Goal: Task Accomplishment & Management: Manage account settings

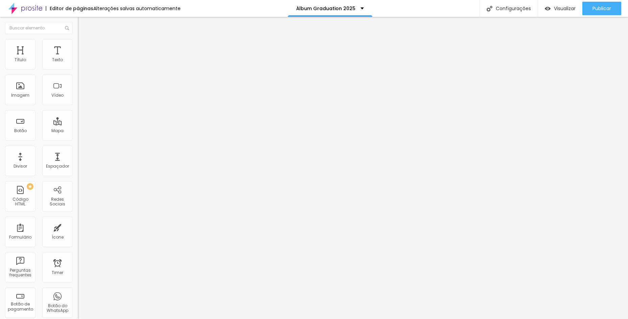
click at [78, 58] on span "Adicionar imagem" at bounding box center [100, 55] width 44 height 6
click at [140, 319] on div "Subindo 0/0 arquivos" at bounding box center [314, 321] width 628 height 4
click at [147, 319] on div at bounding box center [314, 323] width 628 height 0
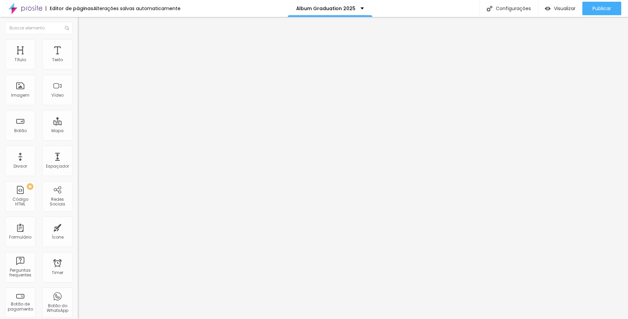
click at [78, 58] on span "Adicionar imagem" at bounding box center [100, 55] width 44 height 6
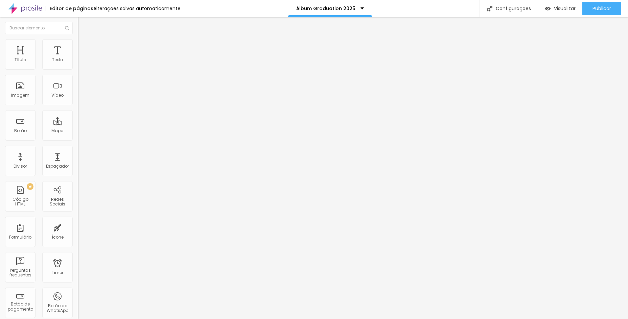
click at [84, 46] on span "Estilo" at bounding box center [89, 44] width 10 height 6
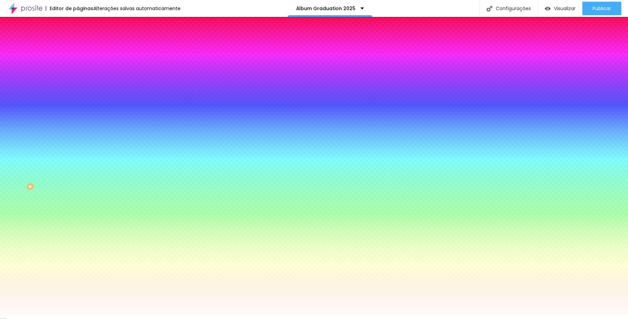
click at [78, 39] on li "Conteúdo" at bounding box center [117, 35] width 78 height 7
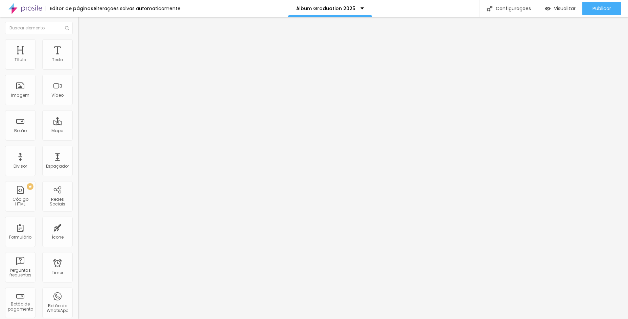
click at [78, 62] on span "Encaixotado" at bounding box center [91, 59] width 26 height 6
click at [78, 72] on span "Completo" at bounding box center [88, 69] width 21 height 6
click at [78, 20] on button "Editar Coluna" at bounding box center [117, 25] width 78 height 16
click at [78, 61] on div "Modo Encaixotado Encaixotado Completo" at bounding box center [117, 62] width 78 height 19
click at [78, 62] on span "Encaixotado" at bounding box center [91, 59] width 26 height 6
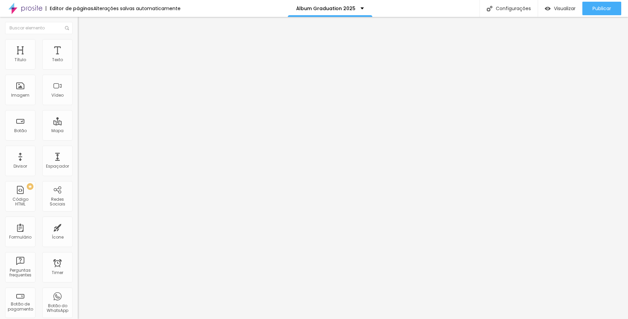
click at [78, 71] on div "Completo" at bounding box center [117, 69] width 78 height 4
click at [78, 58] on span "Adicionar imagem" at bounding box center [100, 55] width 44 height 6
click at [83, 27] on img "button" at bounding box center [85, 24] width 5 height 5
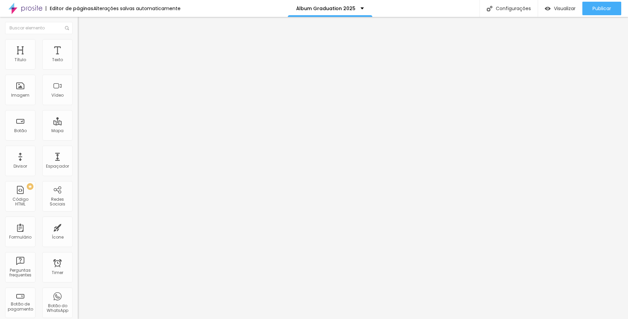
click at [78, 62] on span "Encaixotado" at bounding box center [91, 59] width 26 height 6
click at [78, 71] on div "Completo" at bounding box center [117, 69] width 78 height 4
click at [78, 58] on span "Adicionar imagem" at bounding box center [100, 55] width 44 height 6
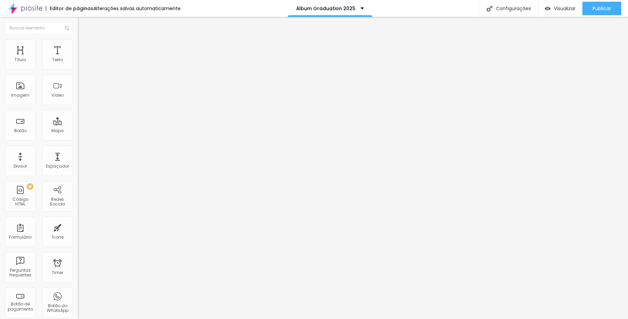
click at [78, 62] on span "Encaixotado" at bounding box center [91, 59] width 26 height 6
click at [78, 72] on span "Completo" at bounding box center [88, 69] width 21 height 6
click at [78, 58] on span "Adicionar imagem" at bounding box center [100, 55] width 44 height 6
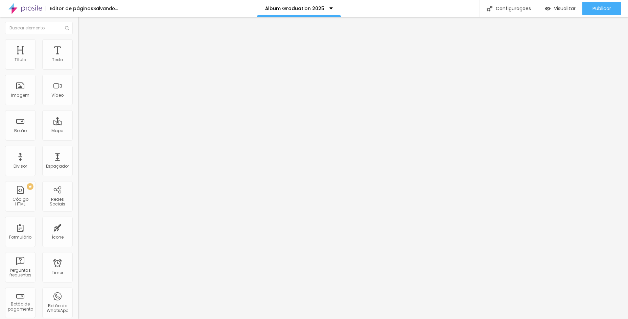
click at [78, 61] on div "Modo Encaixotado Encaixotado Completo" at bounding box center [117, 62] width 78 height 19
click at [78, 62] on div "Modo Encaixotado Encaixotado Completo" at bounding box center [117, 62] width 78 height 19
click at [78, 62] on span "Encaixotado" at bounding box center [91, 59] width 26 height 6
drag, startPoint x: 57, startPoint y: 81, endPoint x: 68, endPoint y: 99, distance: 20.8
click at [78, 71] on div "Completo" at bounding box center [117, 69] width 78 height 4
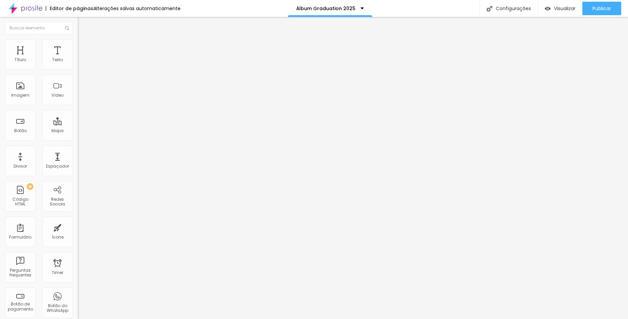
click at [78, 58] on span "Adicionar imagem" at bounding box center [100, 55] width 44 height 6
click at [78, 62] on span "Encaixotado" at bounding box center [91, 59] width 26 height 6
click at [78, 72] on span "Completo" at bounding box center [88, 69] width 21 height 6
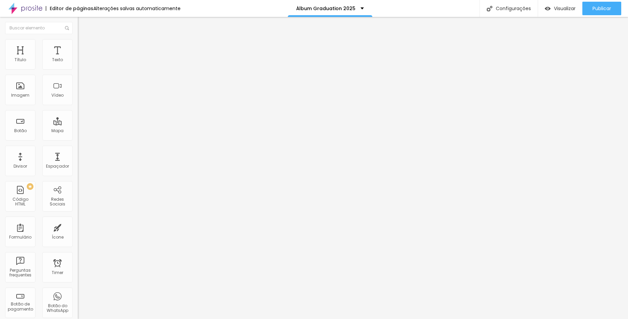
click at [78, 58] on span "Adicionar imagem" at bounding box center [100, 55] width 44 height 6
click at [78, 65] on button "button" at bounding box center [82, 61] width 9 height 7
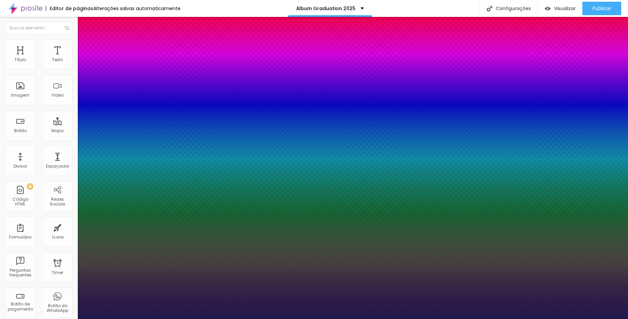
type input "1"
select select "Alice"
type input "1"
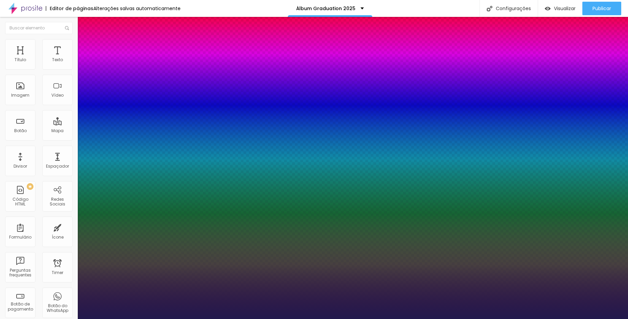
click at [178, 319] on div at bounding box center [314, 319] width 628 height 0
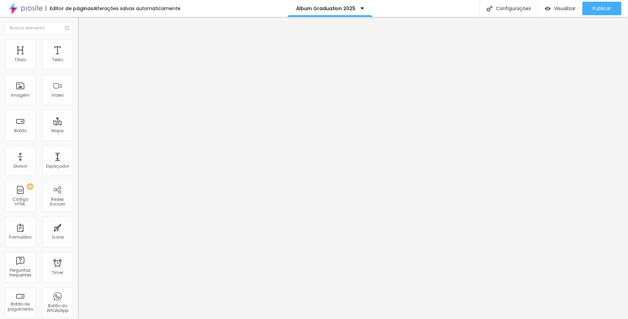
click at [78, 65] on button "button" at bounding box center [82, 61] width 9 height 7
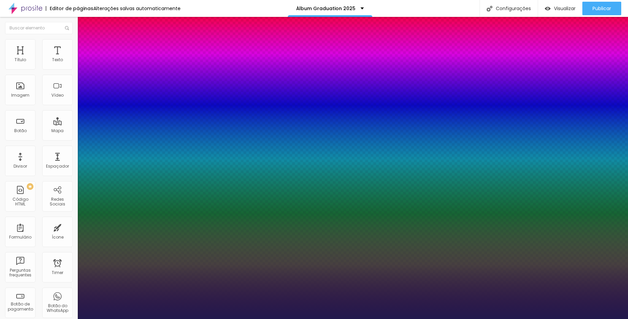
type input "1"
select select "Alice"
type input "1"
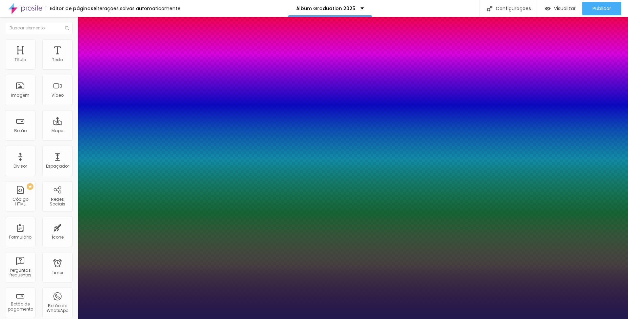
type input "24"
type input "1"
type input "22"
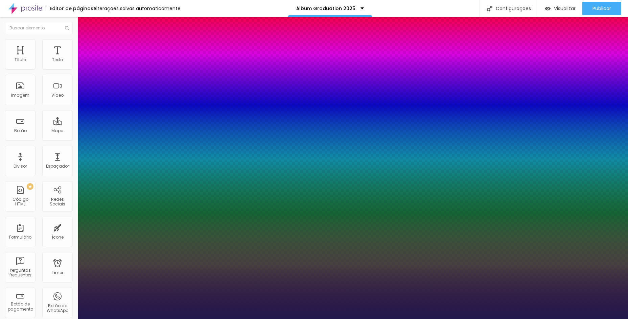
type input "1"
type input "20"
type input "1"
type input "21"
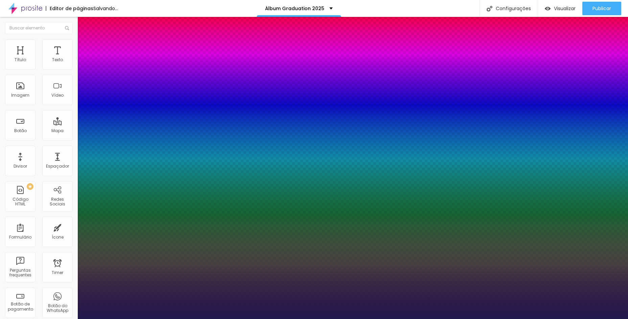
type input "21"
type input "1"
type input "22"
type input "1"
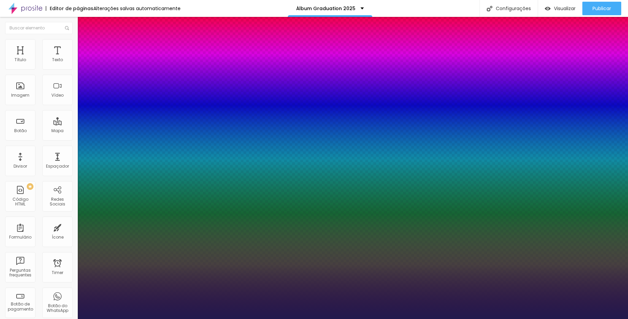
type input "24"
type input "1"
type input "26"
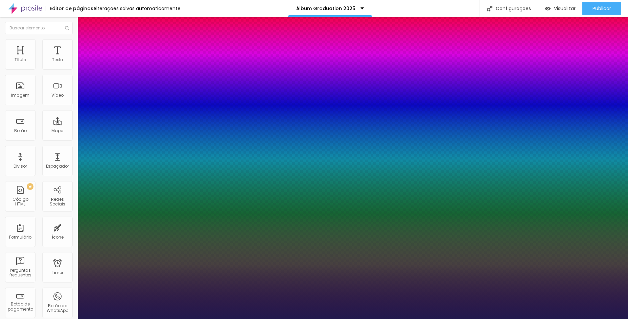
type input "1"
type input "26"
click at [246, 319] on div at bounding box center [314, 319] width 628 height 0
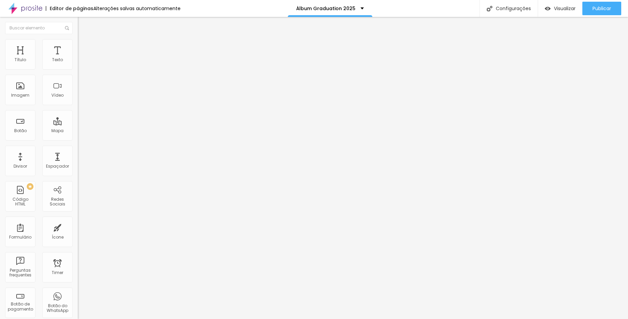
click at [83, 60] on icon "button" at bounding box center [83, 59] width 1 height 1
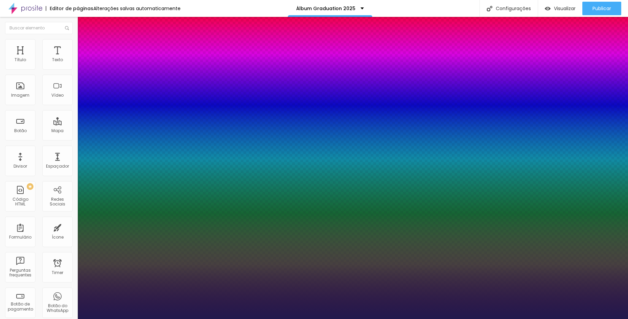
type input "1"
drag, startPoint x: 95, startPoint y: 96, endPoint x: 95, endPoint y: 100, distance: 4.1
select select "Alice"
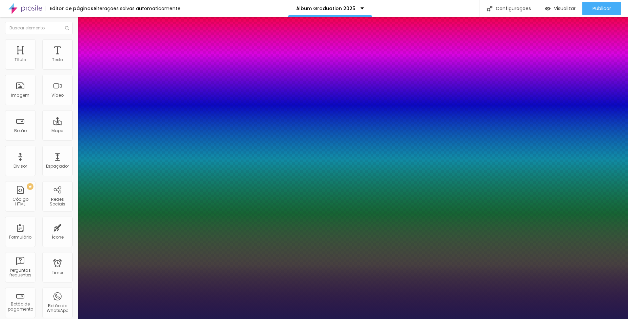
type input "1"
click at [218, 319] on div at bounding box center [314, 319] width 628 height 0
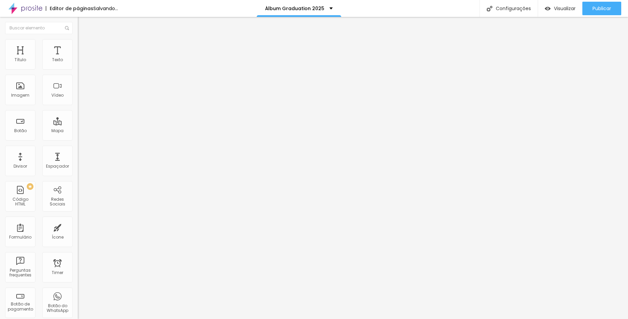
click at [78, 65] on button "button" at bounding box center [82, 61] width 9 height 7
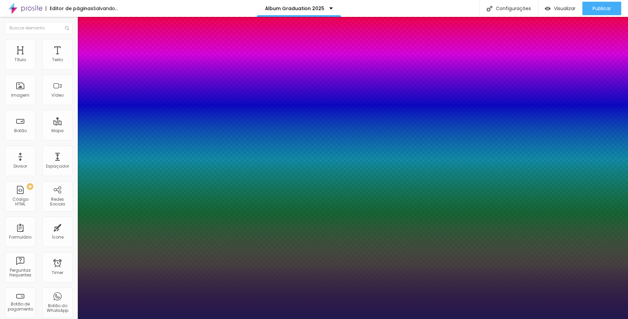
type input "1"
type input "13"
type input "1"
type input "14"
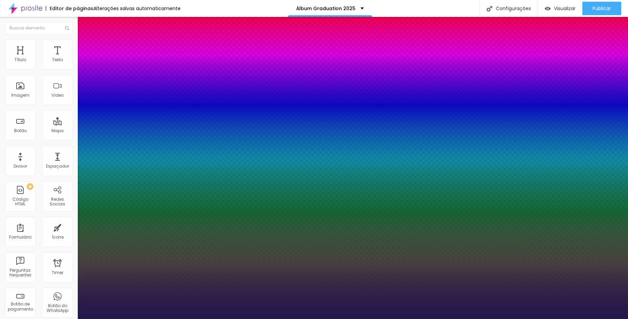
type input "14"
type input "1"
type input "16"
type input "1"
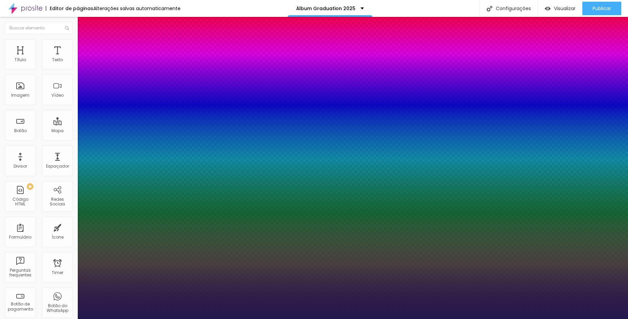
type input "18"
type input "1"
type input "22"
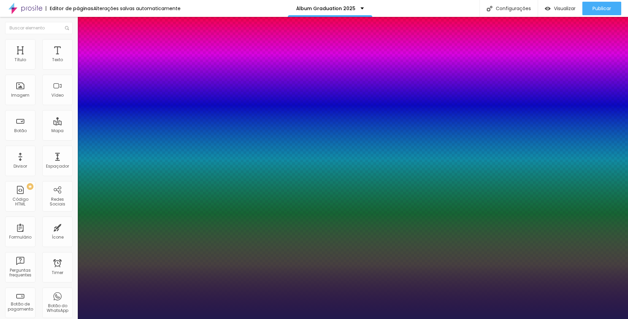
type input "1"
type input "24"
type input "1"
type input "29"
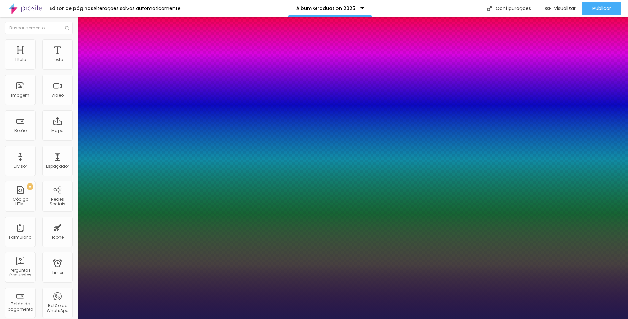
type input "29"
type input "1"
type input "37"
type input "1"
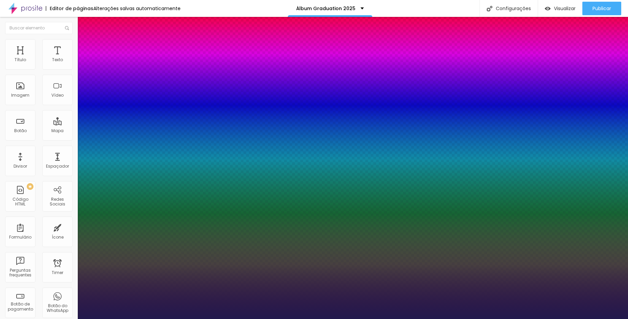
type input "39"
type input "1"
type input "42"
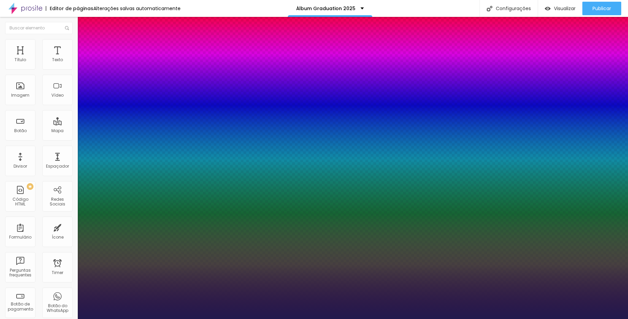
type input "1"
type input "48"
type input "1"
type input "51"
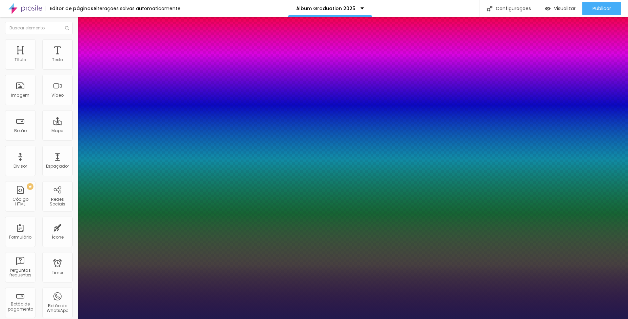
type input "51"
type input "1"
drag, startPoint x: 90, startPoint y: 114, endPoint x: 110, endPoint y: 116, distance: 20.1
type input "51"
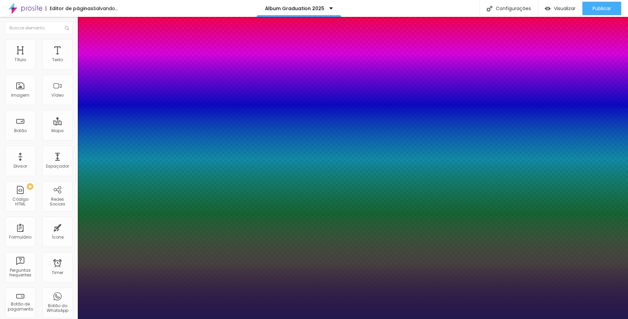
type input "1"
click at [292, 319] on div at bounding box center [314, 319] width 628 height 0
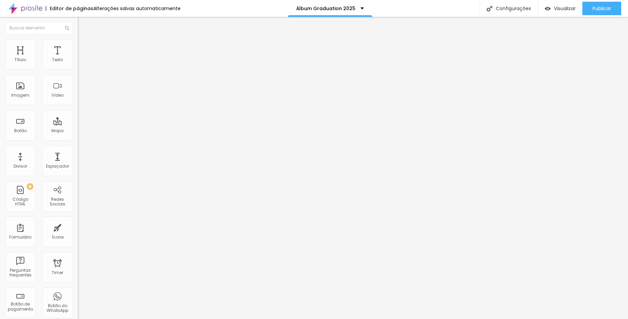
click at [84, 47] on span "Estilo" at bounding box center [89, 44] width 10 height 6
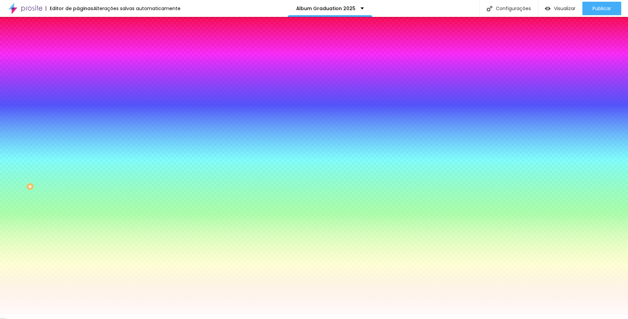
click at [84, 48] on span "Avançado" at bounding box center [95, 51] width 22 height 6
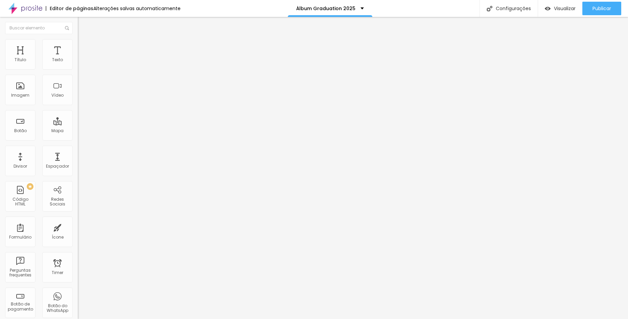
type input "0"
drag, startPoint x: 15, startPoint y: 81, endPoint x: -13, endPoint y: 77, distance: 28.7
type input "0"
click at [78, 227] on input "range" at bounding box center [100, 229] width 44 height 5
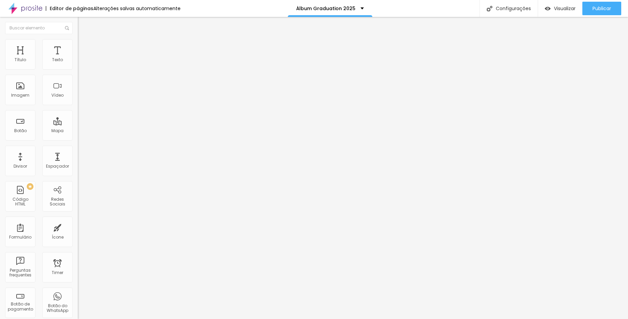
type input "15"
type input "10"
type input "5"
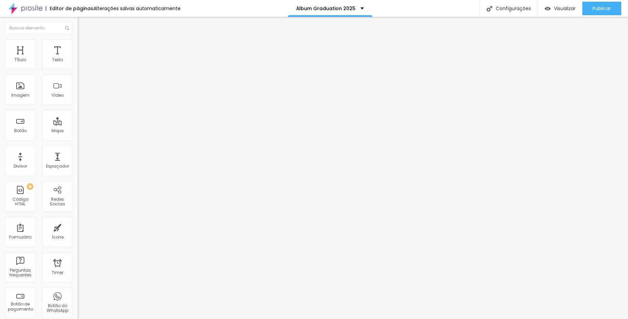
type input "5"
type input "0"
drag, startPoint x: 44, startPoint y: 67, endPoint x: 2, endPoint y: 65, distance: 42.0
type input "0"
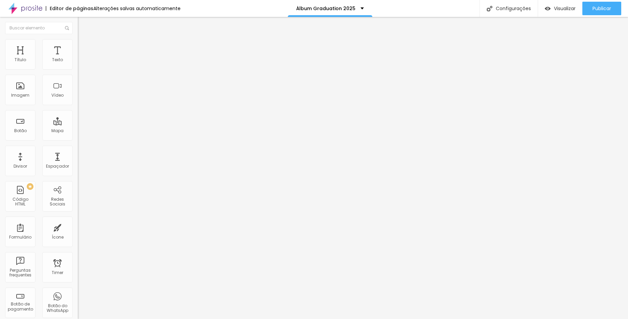
click at [78, 131] on input "range" at bounding box center [100, 133] width 44 height 5
click at [81, 62] on icon "button" at bounding box center [82, 61] width 3 height 3
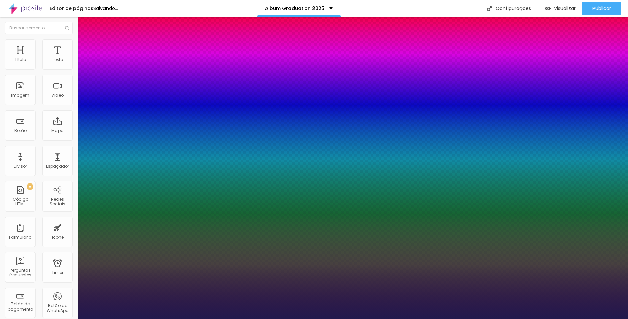
type input "1"
type input "26"
type input "1"
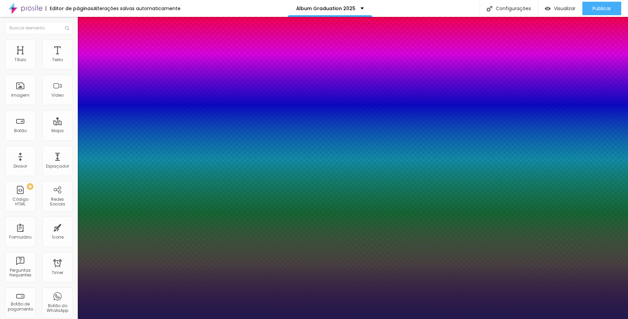
type input "25"
type input "1"
type input "24"
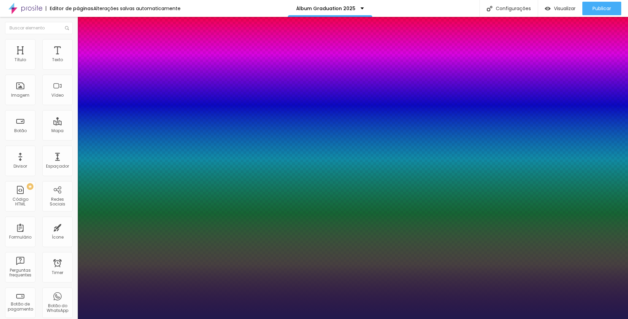
type input "1"
type input "23"
type input "1"
type input "24"
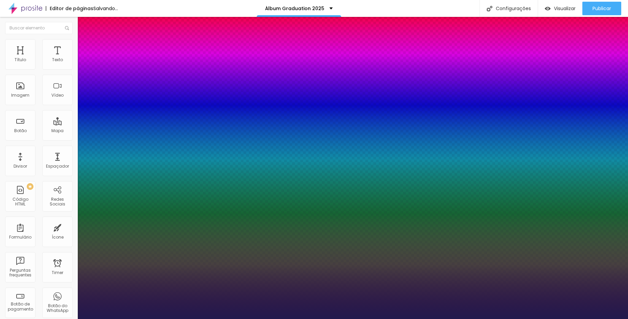
type input "24"
type input "1"
type input "25"
type input "1"
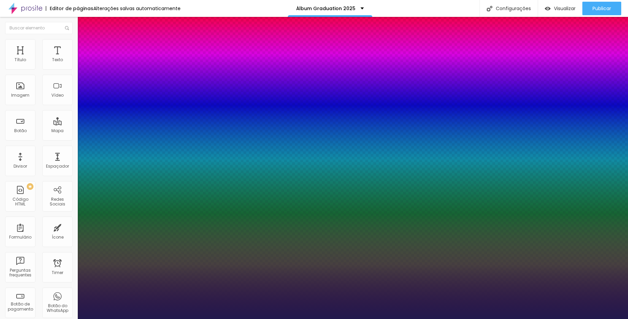
type input "25"
click at [206, 319] on div at bounding box center [314, 319] width 628 height 0
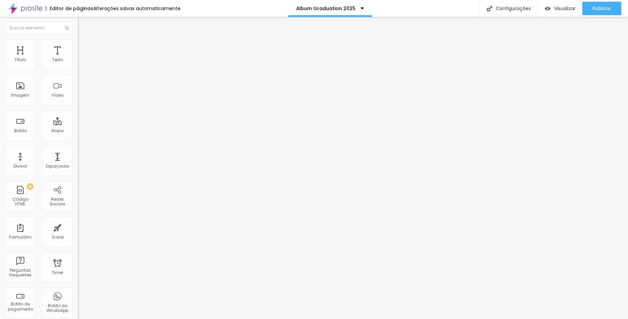
click at [78, 65] on button "button" at bounding box center [82, 61] width 9 height 7
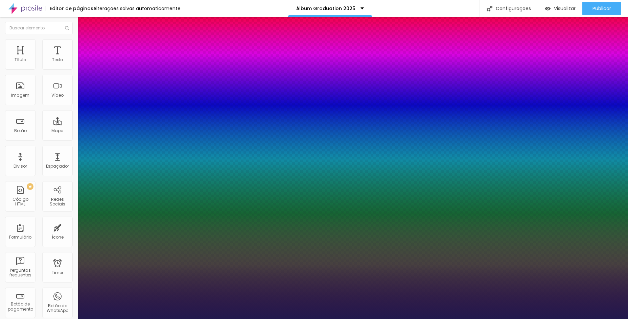
type input "1"
type input "20"
type input "1"
type input "21"
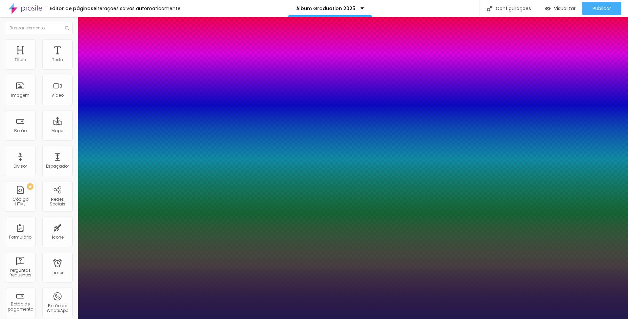
type input "21"
type input "1"
type input "23"
type input "1"
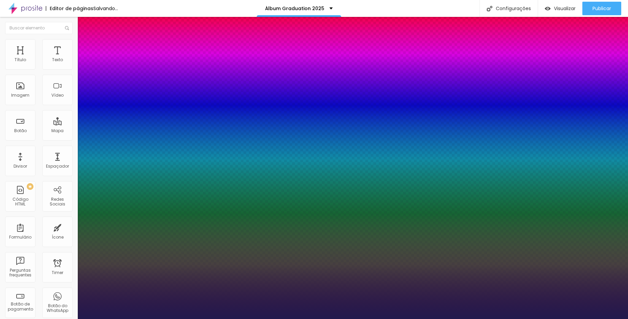
type input "24"
type input "1"
type input "25"
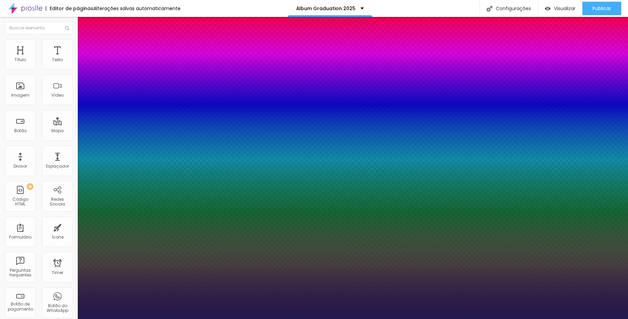
type input "1"
type input "25"
click at [150, 319] on div at bounding box center [314, 319] width 628 height 0
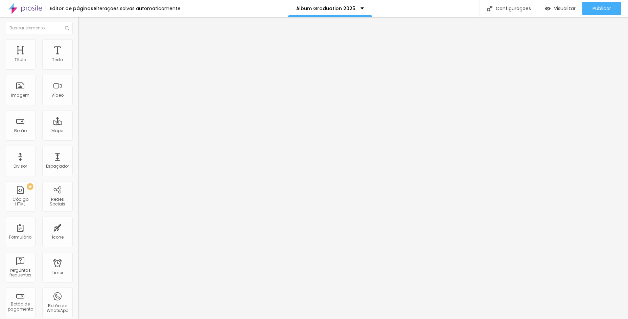
click at [78, 67] on div "Graduation 2025" at bounding box center [117, 60] width 78 height 11
type input "áLBUM"
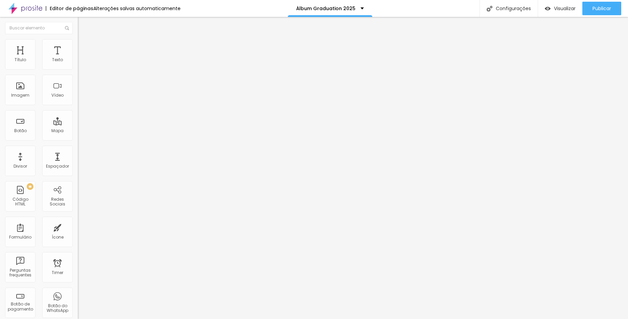
click at [82, 65] on div "Graduation 2025" at bounding box center [116, 62] width 69 height 6
type input "ÁLBUM FORMATURA G"
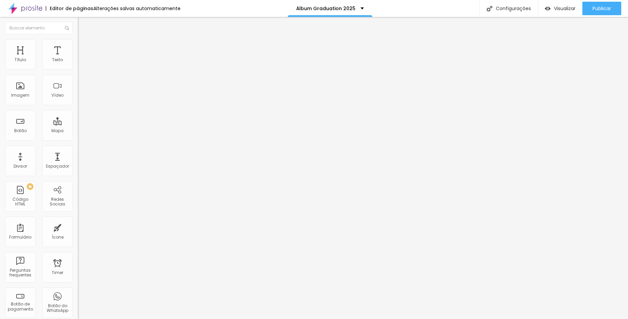
type input "R$ 850,00"
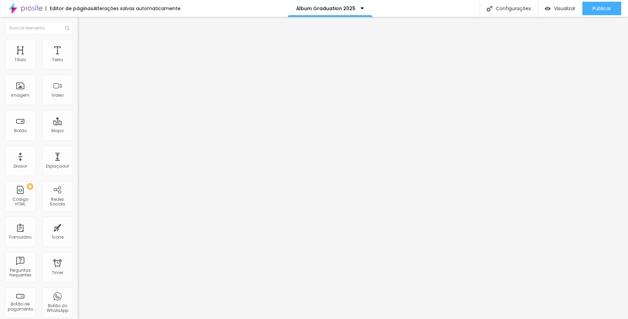
type textarea "P"
drag, startPoint x: 278, startPoint y: 115, endPoint x: 287, endPoint y: 117, distance: 9.4
drag, startPoint x: 367, startPoint y: 128, endPoint x: 275, endPoint y: 111, distance: 93.5
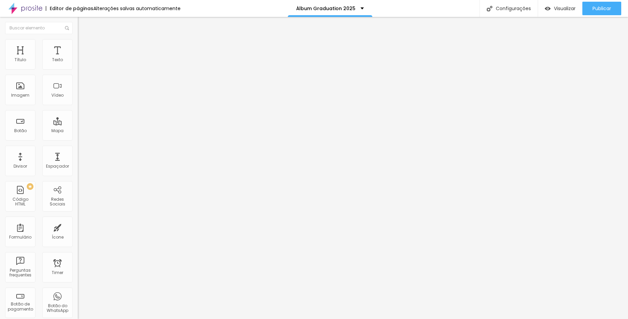
type textarea "ATENÇÃO: Entrar em contato através do botão de whatsapp para próximos passos!"
click at [78, 67] on div "ÁLBUM FORMATURA G" at bounding box center [117, 60] width 78 height 11
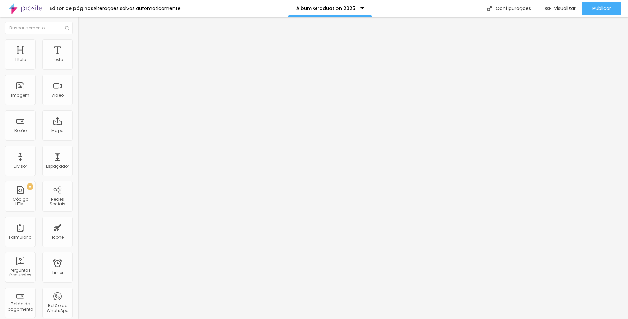
type input "ÁLBUM FORMATURA M"
drag, startPoint x: 309, startPoint y: 119, endPoint x: 310, endPoint y: 115, distance: 4.1
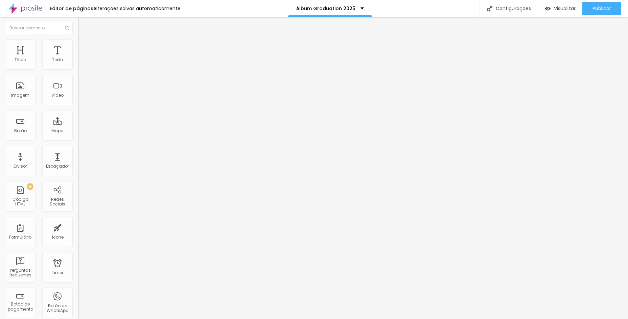
paste textarea "ATENÇÃO: Entrar em contato através do botão de whatsapp para próximos passos!"
type textarea "ATENÇÃO: Entrar em contato através do botão de whatsapp para próximos passos!"
type input "R$ 690,00"
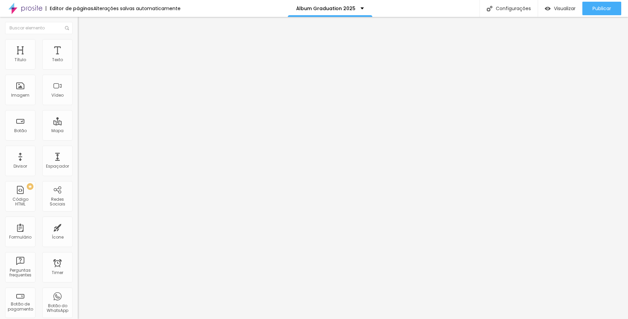
click at [84, 47] on span "Estilo" at bounding box center [89, 44] width 10 height 6
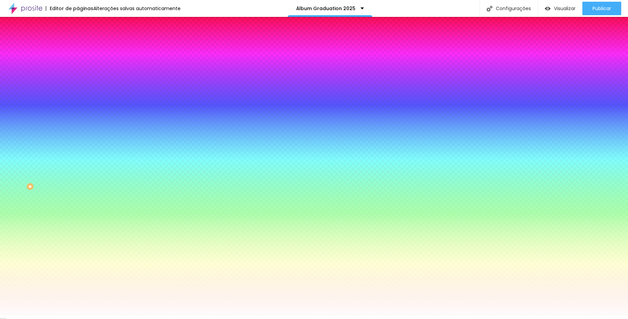
click at [84, 48] on span "Avançado" at bounding box center [95, 51] width 22 height 6
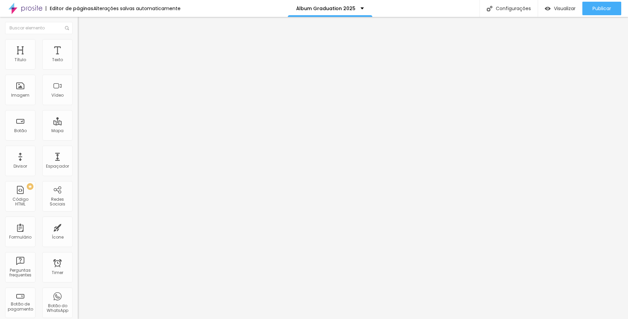
type input "15"
type input "10"
type input "0"
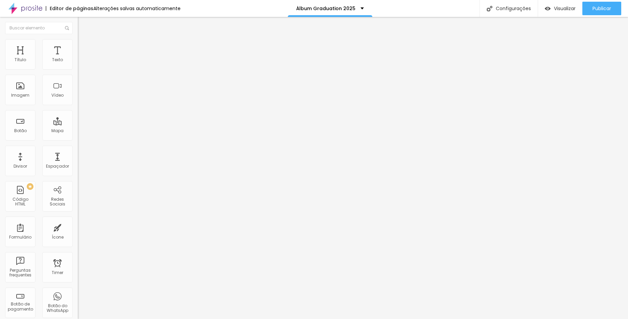
type input "0"
drag, startPoint x: 29, startPoint y: 66, endPoint x: 7, endPoint y: 64, distance: 22.5
type input "0"
click at [78, 131] on input "range" at bounding box center [100, 133] width 44 height 5
type input "28"
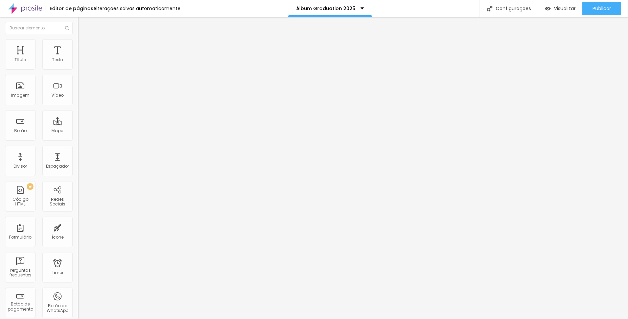
type input "28"
type input "12"
type input "10"
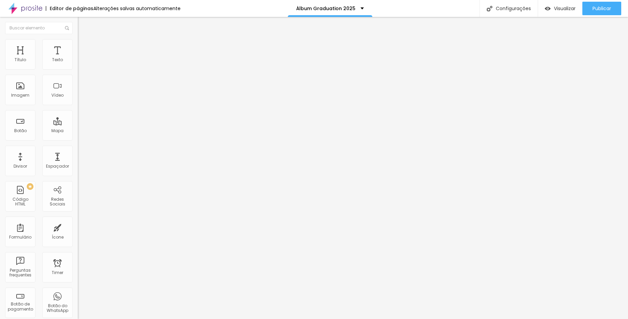
drag, startPoint x: 17, startPoint y: 68, endPoint x: 12, endPoint y: 68, distance: 4.4
type input "10"
click at [78, 124] on input "range" at bounding box center [100, 126] width 44 height 5
click at [78, 43] on li "Estilo" at bounding box center [117, 42] width 78 height 7
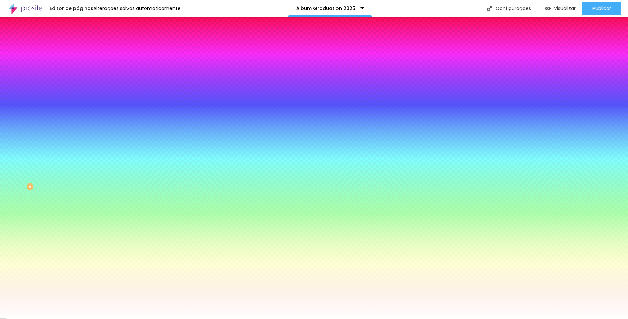
click at [78, 46] on li "Avançado" at bounding box center [117, 49] width 78 height 7
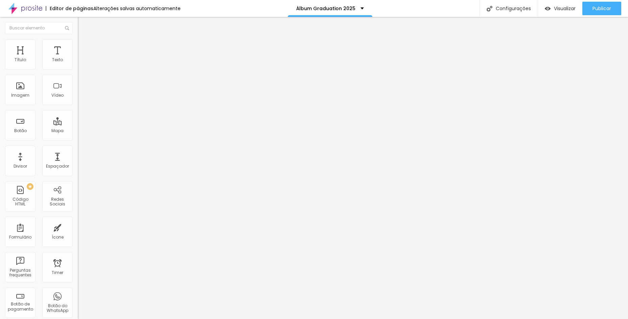
type input "0"
type input "2"
type input "13"
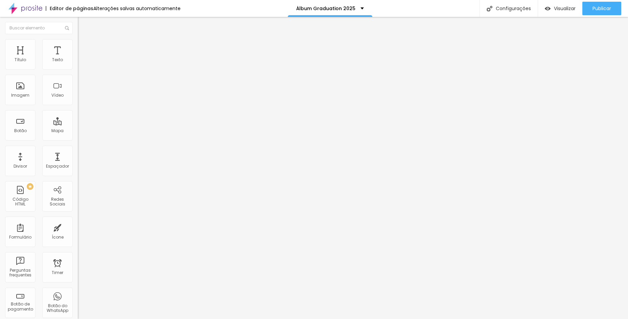
type input "13"
click at [78, 227] on input "range" at bounding box center [100, 229] width 44 height 5
click at [78, 48] on ul "Conteúdo Estilo Avançado" at bounding box center [117, 42] width 78 height 20
click at [84, 48] on span "Avançado" at bounding box center [95, 51] width 22 height 6
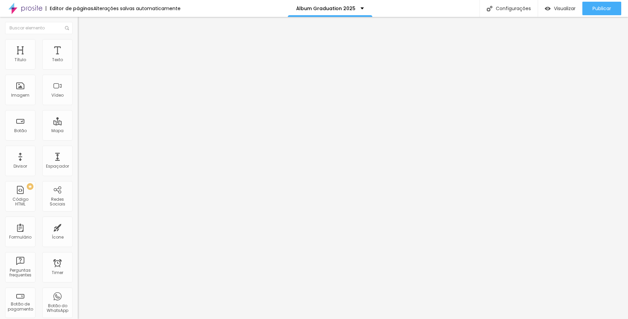
type input "0"
drag, startPoint x: 14, startPoint y: 78, endPoint x: 2, endPoint y: 75, distance: 12.5
type input "0"
click at [78, 227] on input "range" at bounding box center [100, 229] width 44 height 5
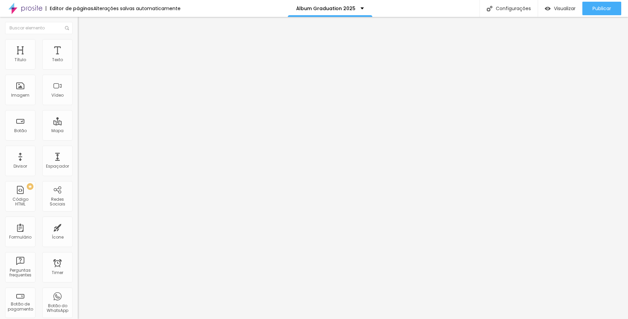
click at [84, 47] on span "Estilo" at bounding box center [89, 44] width 10 height 6
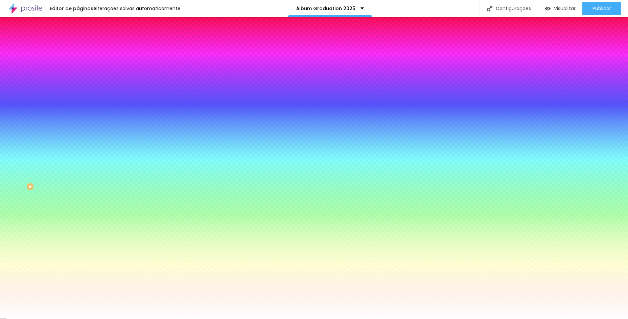
click at [84, 49] on span "Avançado" at bounding box center [95, 51] width 22 height 6
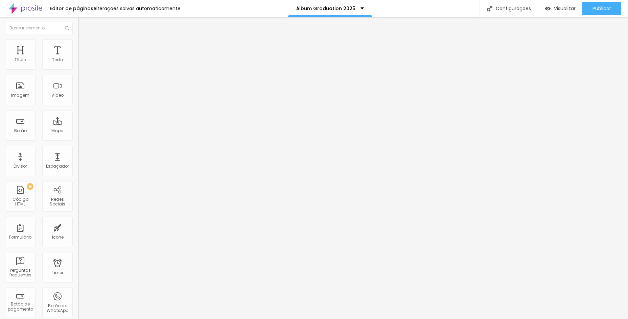
type input "2"
type input "0"
drag, startPoint x: 16, startPoint y: 79, endPoint x: 3, endPoint y: 77, distance: 13.0
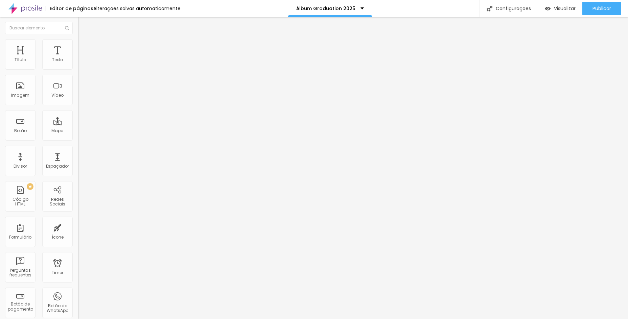
type input "0"
click at [78, 227] on input "range" at bounding box center [100, 229] width 44 height 5
click at [78, 46] on li "Avançado" at bounding box center [117, 49] width 78 height 7
type input "0"
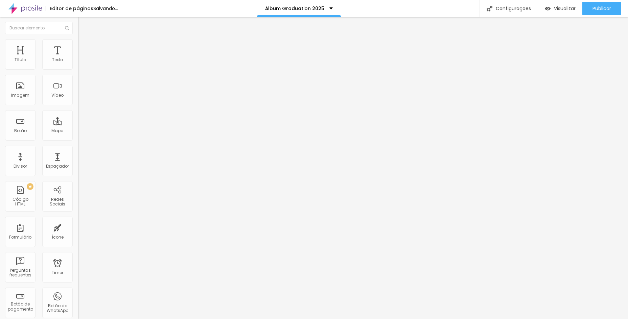
drag, startPoint x: 15, startPoint y: 80, endPoint x: -14, endPoint y: 74, distance: 29.6
type input "0"
click at [78, 227] on input "range" at bounding box center [100, 229] width 44 height 5
click at [84, 48] on span "Avançado" at bounding box center [95, 51] width 22 height 6
type input "2"
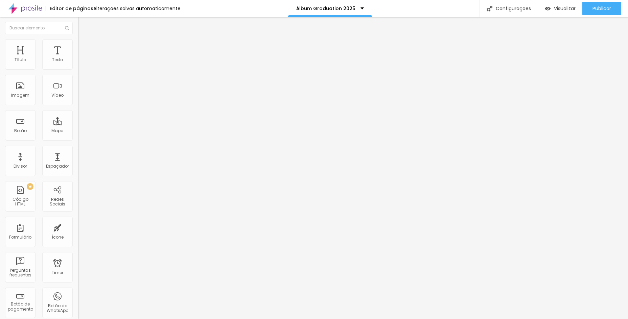
type input "2"
type input "0"
drag, startPoint x: 16, startPoint y: 79, endPoint x: 52, endPoint y: 103, distance: 43.1
type input "0"
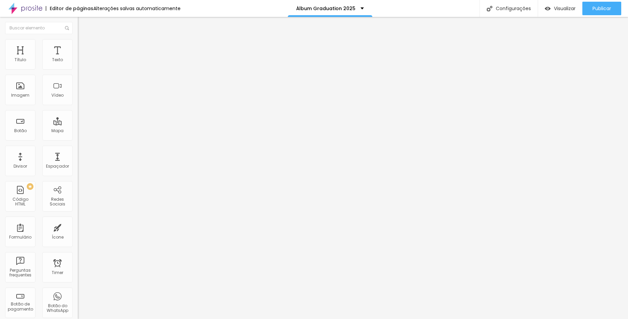
click at [78, 227] on input "range" at bounding box center [100, 229] width 44 height 5
click at [78, 46] on img at bounding box center [81, 49] width 6 height 6
type input "0"
drag, startPoint x: 16, startPoint y: 80, endPoint x: -2, endPoint y: 75, distance: 18.5
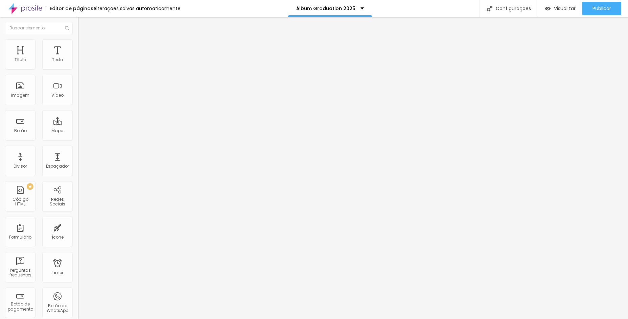
type input "0"
click at [78, 227] on input "range" at bounding box center [100, 229] width 44 height 5
click at [78, 58] on span "Trocar imagem" at bounding box center [96, 55] width 37 height 6
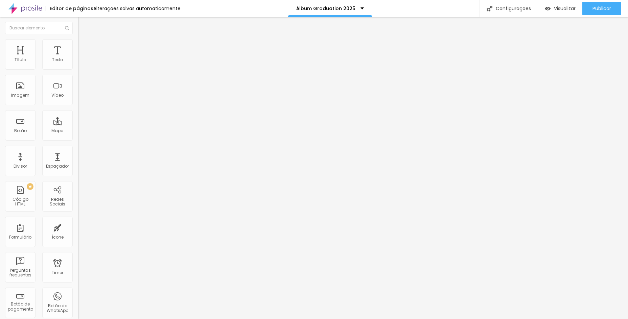
click at [78, 46] on li "Avançado" at bounding box center [117, 49] width 78 height 7
click at [588, 10] on button "Publicar" at bounding box center [601, 9] width 39 height 14
click at [84, 47] on span "Estilo" at bounding box center [89, 44] width 10 height 6
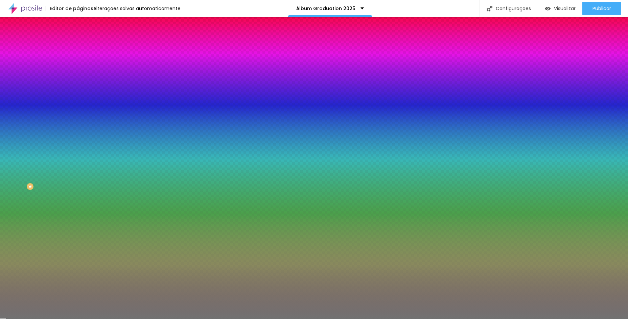
type input "9"
type input "8"
type input "7"
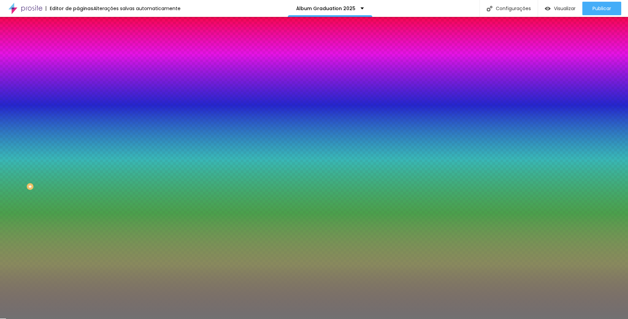
type input "7"
type input "6"
type input "5"
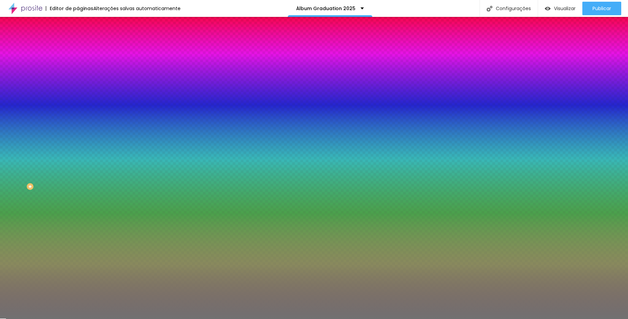
type input "4"
drag, startPoint x: 28, startPoint y: 107, endPoint x: 16, endPoint y: 106, distance: 12.0
type input "4"
click at [78, 105] on input "range" at bounding box center [100, 102] width 44 height 5
click at [78, 65] on div at bounding box center [117, 65] width 78 height 0
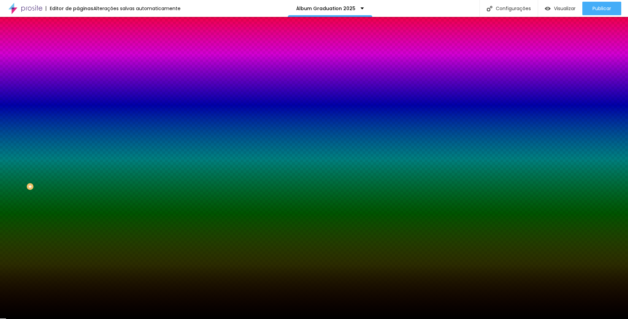
type input "#000000"
drag, startPoint x: 10, startPoint y: 105, endPoint x: 10, endPoint y: 129, distance: 23.7
click at [78, 71] on div at bounding box center [117, 71] width 78 height 0
click at [78, 170] on div "Editar Divisor Conteúdo Estilo Avançado Cor Voltar ao padrão #000000 Tamanho 50…" at bounding box center [117, 168] width 78 height 302
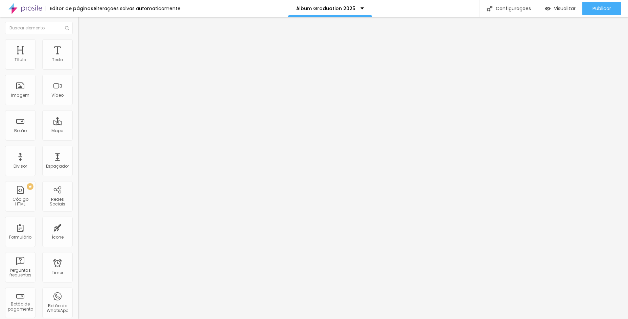
click at [78, 234] on textarea "Olá, cheguei através da página Formatura Maple Bear Panamby e gostaria de mais …" at bounding box center [116, 239] width 76 height 11
drag, startPoint x: 55, startPoint y: 136, endPoint x: 42, endPoint y: 131, distance: 14.8
click at [78, 234] on textarea "Olá, cheguei através da página Formatura Maple Bear Panamby e gostaria de mais …" at bounding box center [116, 239] width 76 height 11
click at [78, 234] on textarea "Olá, cheguei através da página Formatura Maple Bear Panamby." at bounding box center [116, 239] width 76 height 11
click at [78, 234] on textarea "Olá, cheguei através da página de Álbum de Formatura Maple Bear Panamby." at bounding box center [116, 239] width 76 height 11
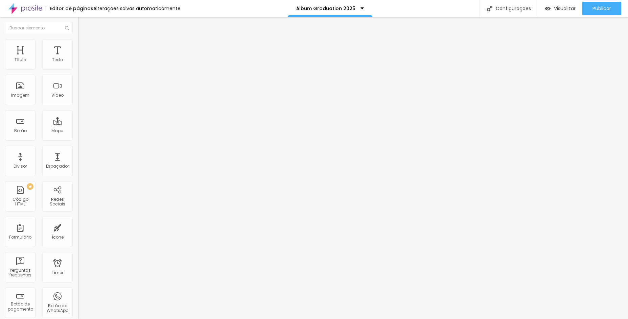
type textarea "Olá, cheguei através da página de Álbum de Formatura da Maple Bear Panamby."
click at [78, 58] on span "Trocar imagem" at bounding box center [96, 55] width 37 height 6
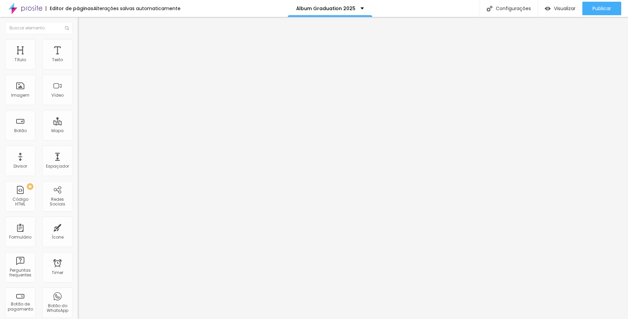
click at [78, 58] on span "Trocar imagem" at bounding box center [96, 55] width 37 height 6
drag, startPoint x: 326, startPoint y: 64, endPoint x: 327, endPoint y: 70, distance: 6.5
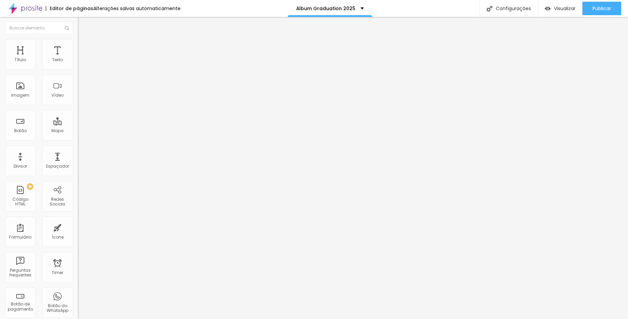
click at [84, 48] on span "Avançado" at bounding box center [95, 51] width 22 height 6
type input "15"
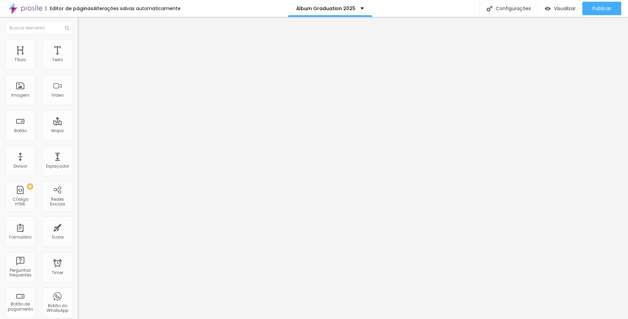
type input "10"
type input "5"
type input "0"
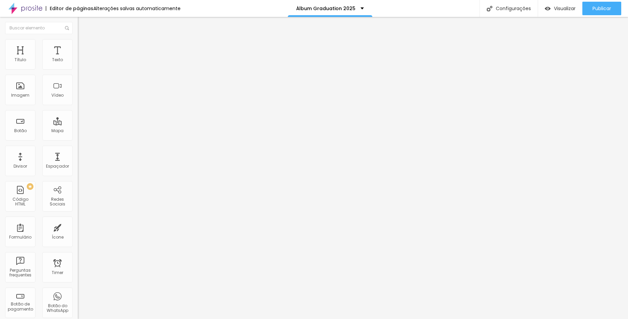
type input "0"
drag, startPoint x: 26, startPoint y: 67, endPoint x: 10, endPoint y: 67, distance: 15.9
type input "0"
click at [78, 131] on input "range" at bounding box center [100, 133] width 44 height 5
click at [78, 58] on span "Trocar imagem" at bounding box center [96, 55] width 37 height 6
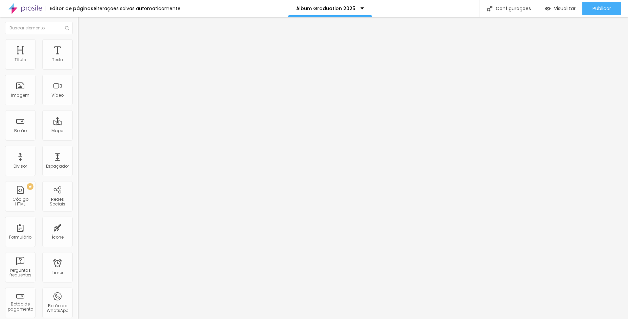
click at [84, 48] on span "Avançado" at bounding box center [95, 51] width 22 height 6
type input "15"
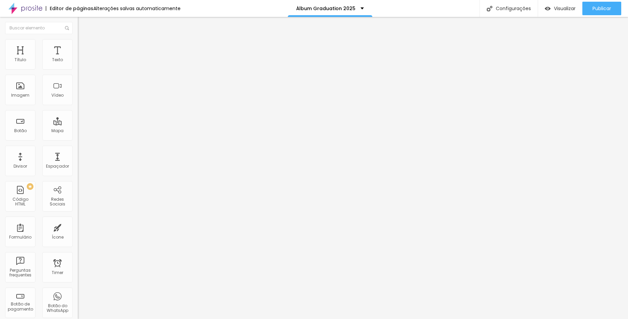
type input "10"
type input "5"
type input "0"
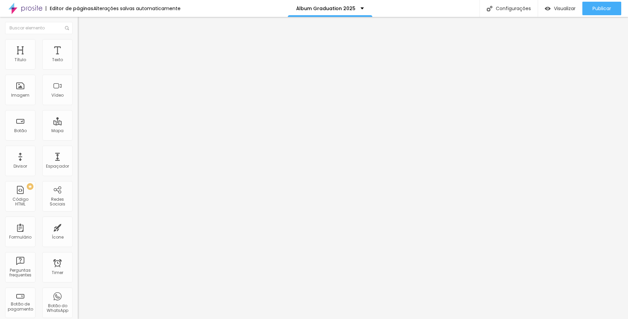
type input "0"
drag, startPoint x: 25, startPoint y: 65, endPoint x: 3, endPoint y: 65, distance: 22.0
type input "0"
click at [78, 131] on input "range" at bounding box center [100, 133] width 44 height 5
click at [78, 58] on span "Trocar imagem" at bounding box center [96, 55] width 37 height 6
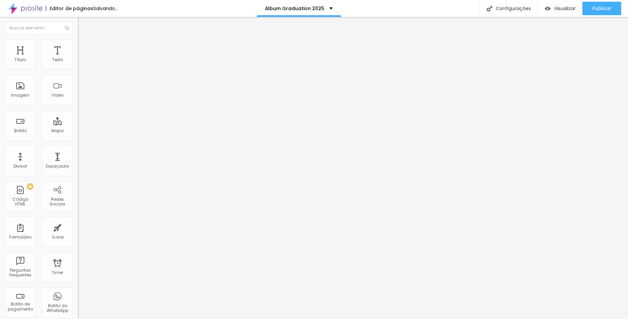
click at [84, 48] on span "Avançado" at bounding box center [95, 51] width 22 height 6
type input "15"
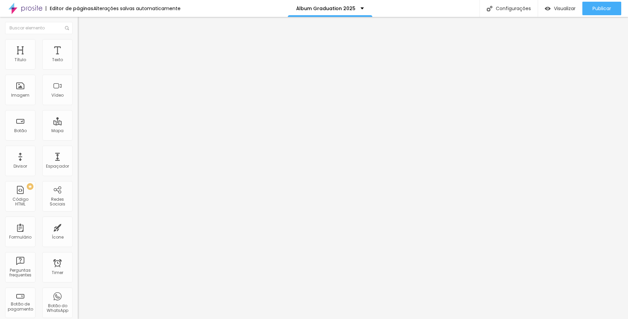
type input "10"
type input "5"
type input "0"
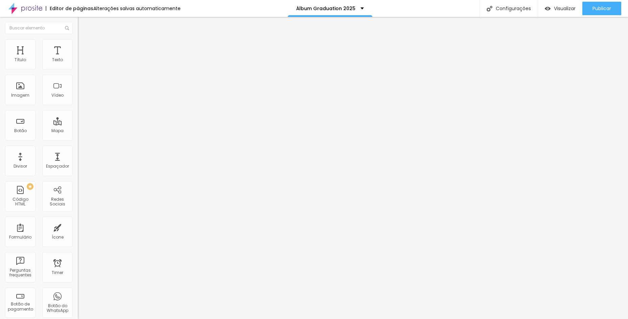
type input "0"
drag, startPoint x: 28, startPoint y: 68, endPoint x: -7, endPoint y: 63, distance: 35.6
type input "0"
click at [78, 131] on input "range" at bounding box center [100, 133] width 44 height 5
click at [78, 74] on div "Descrição da imagem (Alt)" at bounding box center [117, 65] width 78 height 17
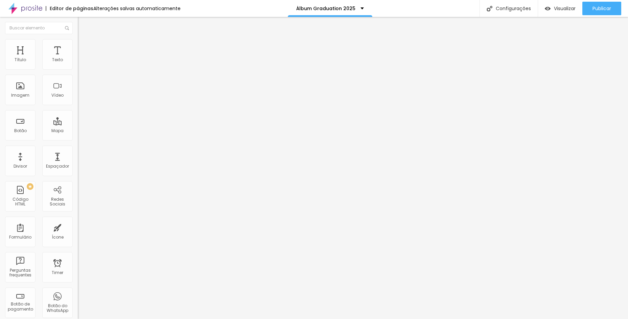
click at [78, 58] on span "Trocar imagem" at bounding box center [96, 55] width 37 height 6
drag, startPoint x: 61, startPoint y: 100, endPoint x: 114, endPoint y: 121, distance: 57.3
click at [78, 46] on li "Avançado" at bounding box center [117, 49] width 78 height 7
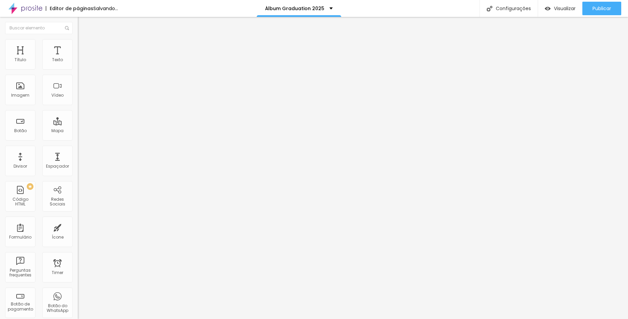
type input "15"
type input "0"
drag, startPoint x: 0, startPoint y: 66, endPoint x: -12, endPoint y: 66, distance: 12.2
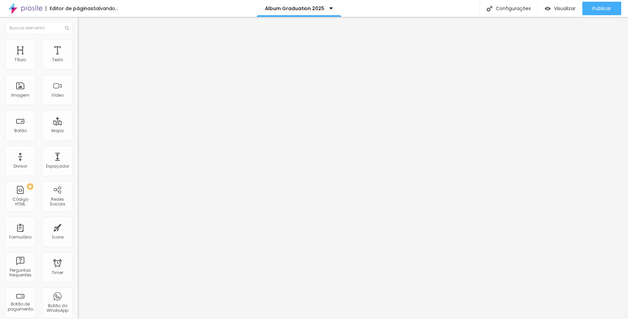
type input "0"
click at [78, 131] on input "range" at bounding box center [100, 133] width 44 height 5
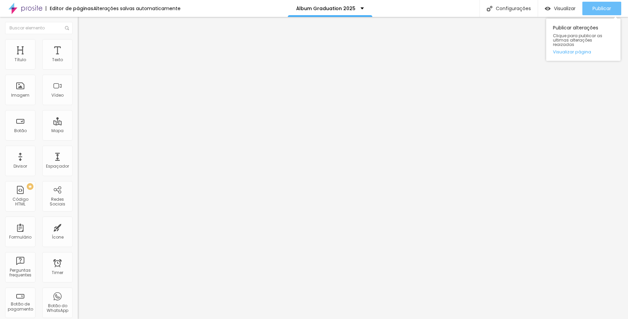
click at [597, 7] on span "Publicar" at bounding box center [602, 8] width 19 height 5
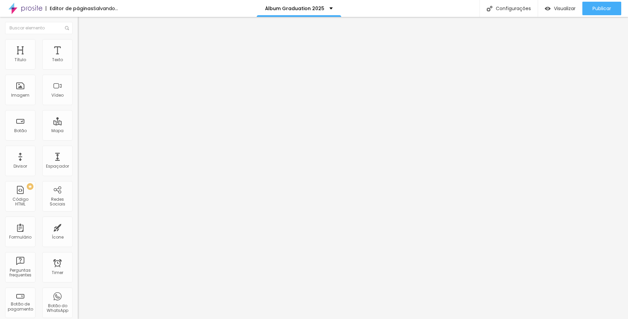
click at [84, 47] on span "Estilo" at bounding box center [89, 44] width 10 height 6
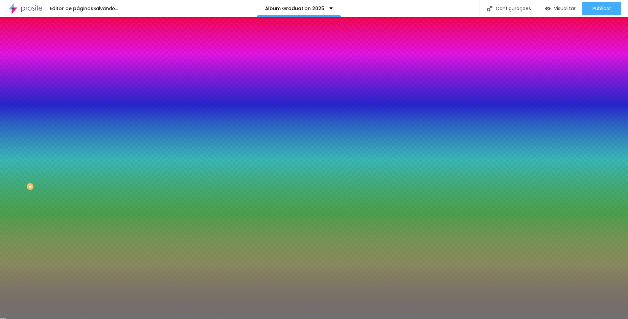
type input "9"
type input "8"
type input "7"
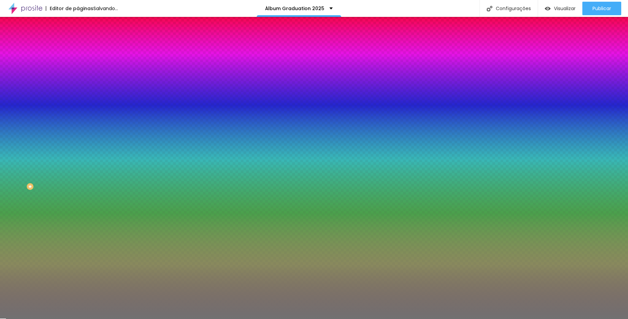
type input "7"
type input "6"
type input "5"
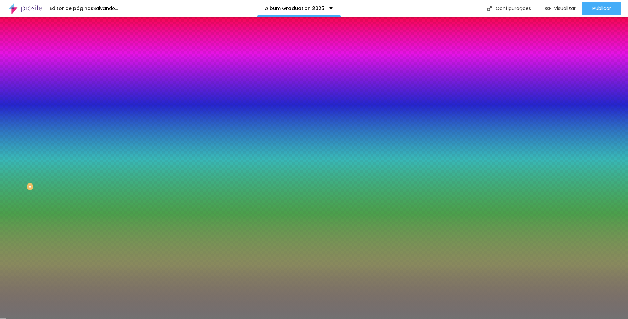
type input "4"
drag, startPoint x: 31, startPoint y: 109, endPoint x: 16, endPoint y: 109, distance: 15.2
type input "4"
click at [78, 105] on input "range" at bounding box center [100, 102] width 44 height 5
click at [78, 65] on div at bounding box center [117, 65] width 78 height 0
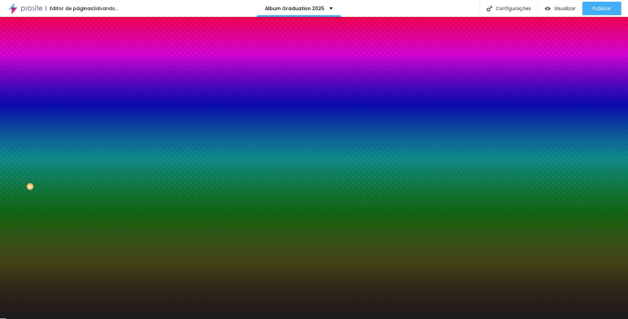
type input "#000000"
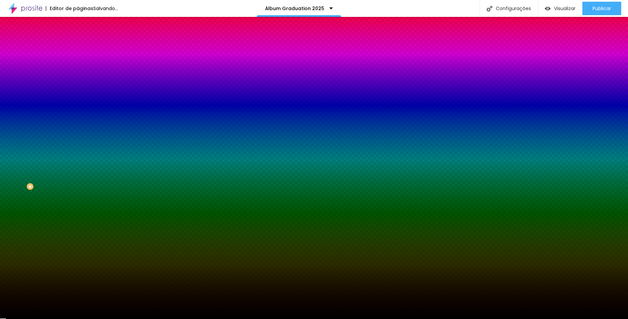
drag, startPoint x: 10, startPoint y: 105, endPoint x: 8, endPoint y: 135, distance: 29.5
click at [78, 135] on div "Editar Divisor Conteúdo Estilo Avançado Cor Voltar ao padrão #000000 Tamanho 50…" at bounding box center [117, 168] width 78 height 302
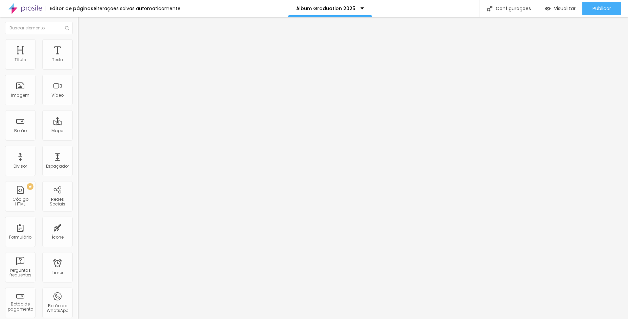
click at [84, 48] on span "Avançado" at bounding box center [95, 51] width 22 height 6
click at [78, 44] on li "Estilo" at bounding box center [117, 42] width 78 height 7
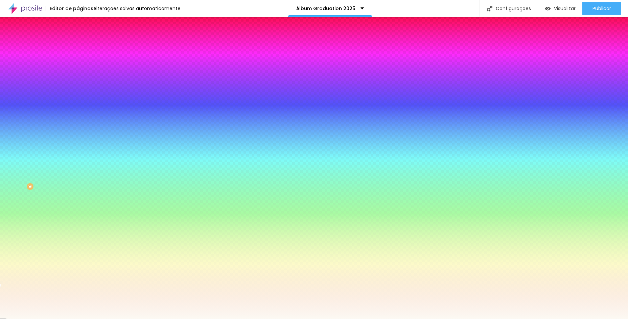
click at [78, 99] on input "#FCF9F3" at bounding box center [118, 95] width 81 height 7
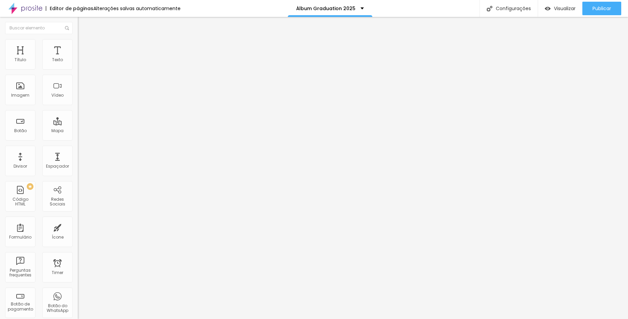
click at [78, 46] on img at bounding box center [81, 49] width 6 height 6
click at [78, 42] on img at bounding box center [81, 42] width 6 height 6
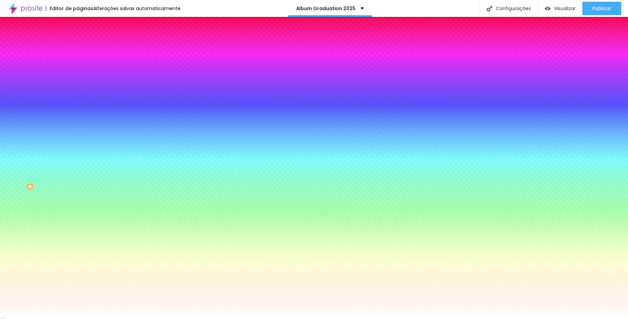
click at [78, 99] on input "#FFFFFF" at bounding box center [118, 95] width 81 height 7
paste input "CF9F3"
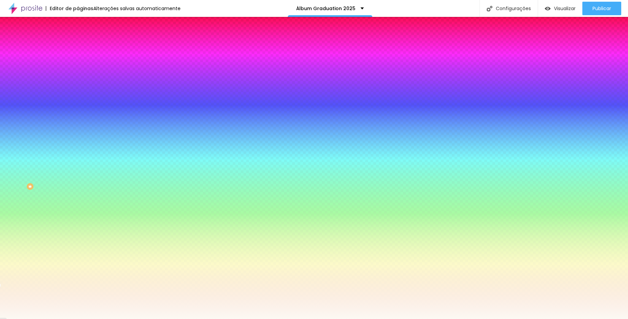
type input "#FCF9F3"
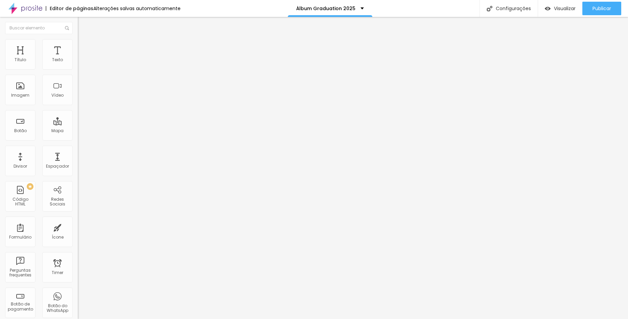
click at [78, 58] on span "Trocar imagem" at bounding box center [96, 55] width 37 height 6
click at [145, 319] on div at bounding box center [314, 323] width 628 height 0
click at [147, 319] on div at bounding box center [314, 323] width 628 height 0
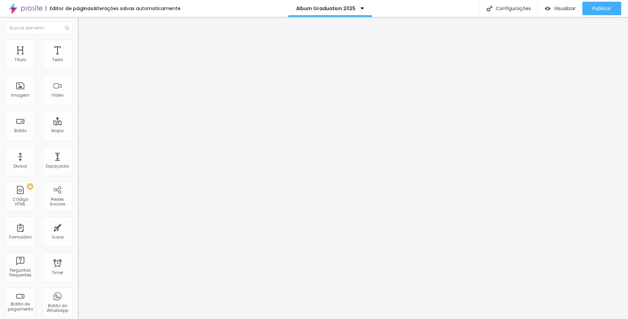
click at [596, 7] on span "Publicar" at bounding box center [602, 8] width 19 height 5
click at [78, 58] on span "Trocar imagem" at bounding box center [96, 55] width 37 height 6
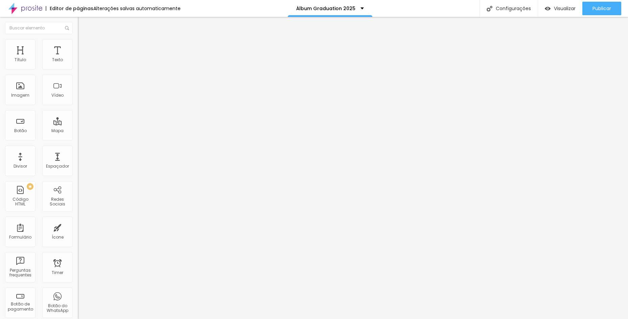
click at [84, 49] on span "Avançado" at bounding box center [95, 51] width 22 height 6
click at [84, 46] on span "Estilo" at bounding box center [89, 44] width 10 height 6
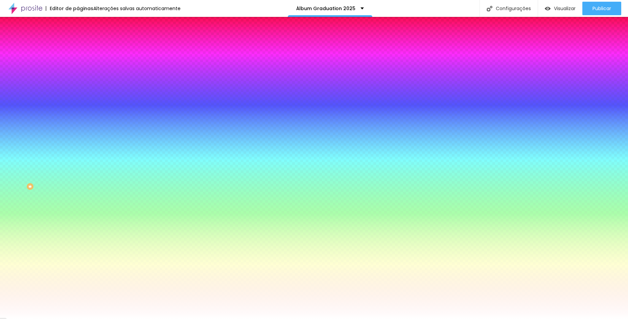
click at [78, 46] on li "Avançado" at bounding box center [117, 49] width 78 height 7
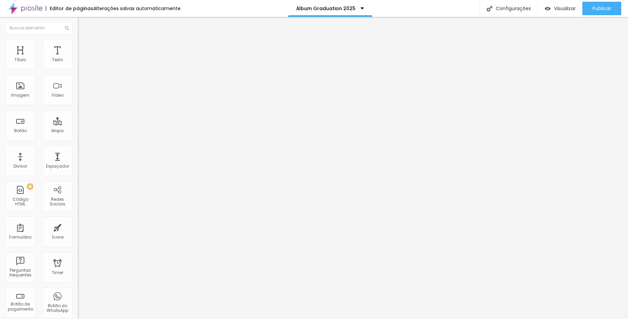
type input "15"
type input "10"
type input "0"
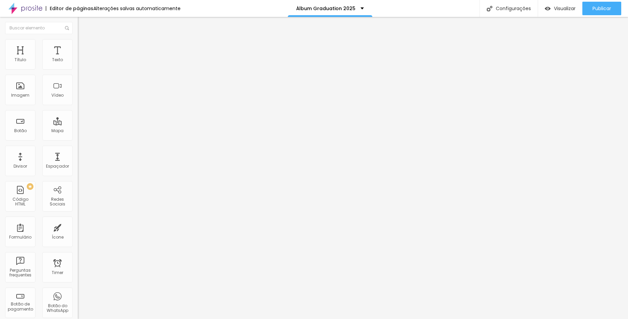
type input "0"
drag, startPoint x: 26, startPoint y: 67, endPoint x: 11, endPoint y: 64, distance: 15.9
type input "0"
click at [78, 131] on input "range" at bounding box center [100, 133] width 44 height 5
click at [613, 5] on button "Publicar" at bounding box center [601, 9] width 39 height 14
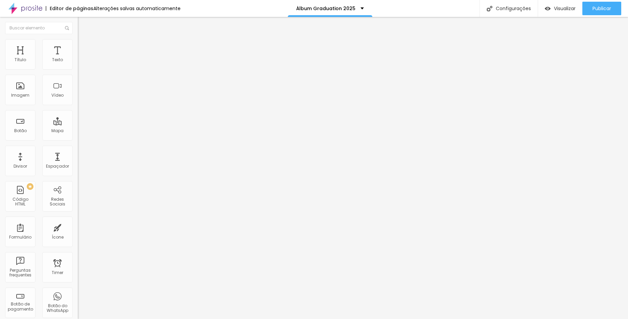
click at [80, 63] on icon "button" at bounding box center [82, 61] width 4 height 4
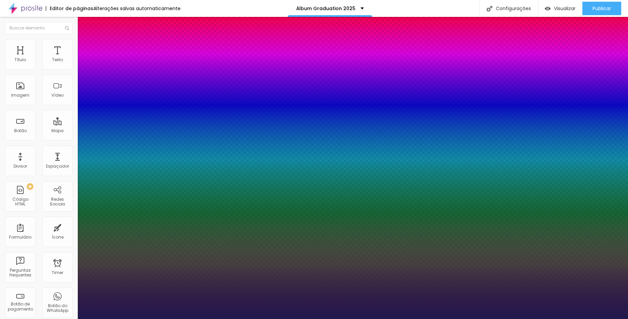
type input "1"
select select "AlegreyaBlack"
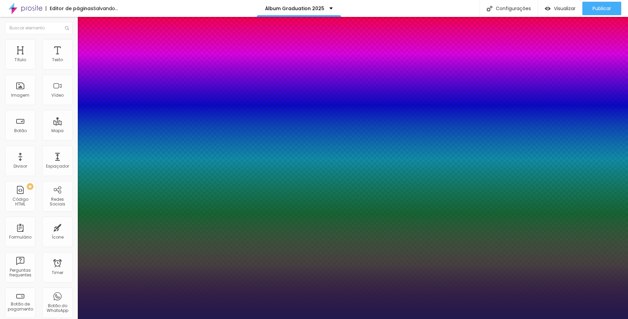
type input "1"
select select "Allan-Bold"
type input "1"
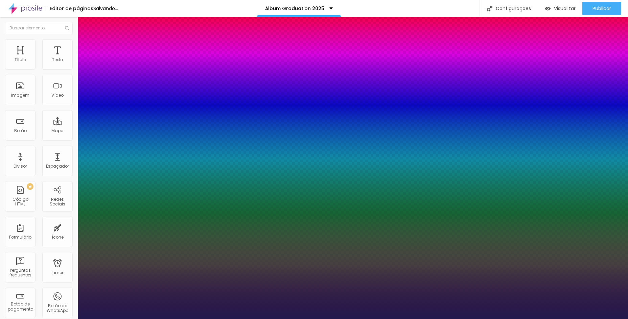
select select "AmaticaSC"
drag, startPoint x: 119, startPoint y: 95, endPoint x: 119, endPoint y: 100, distance: 5.1
type input "1"
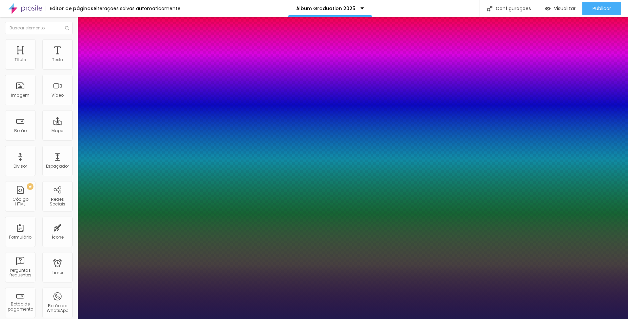
select select "Anaheim"
type input "1"
select select "DancingScript"
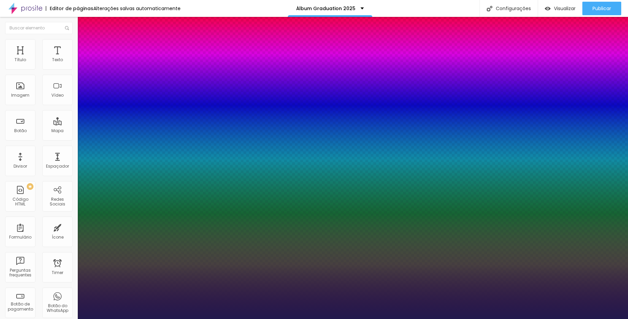
type input "1"
type input "18"
type input "1"
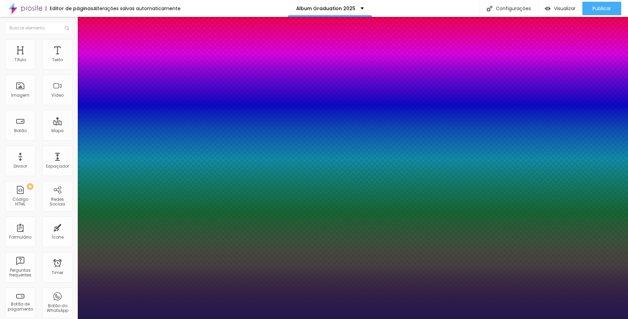
type input "19"
type input "1"
type input "27"
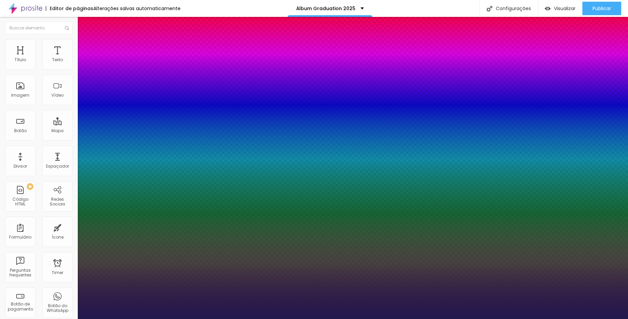
type input "1"
type input "28"
type input "1"
type input "32"
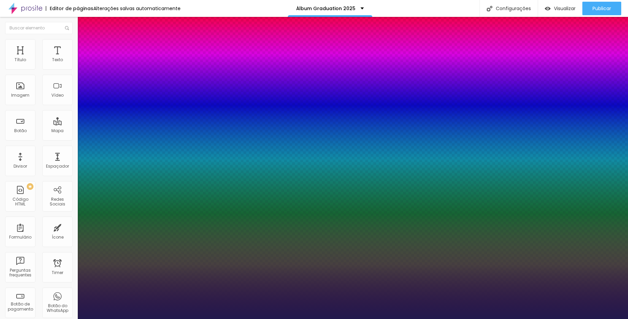
type input "32"
type input "1"
type input "34"
type input "1"
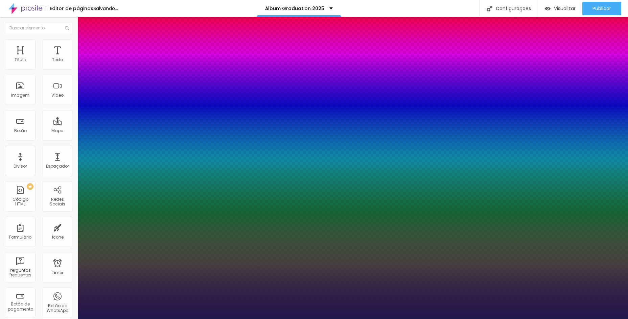
type input "38"
type input "1"
type input "39"
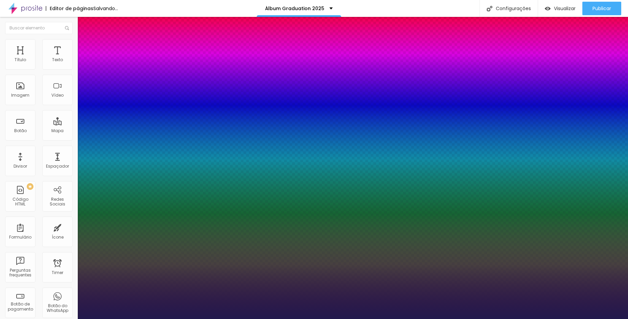
type input "1"
type input "40"
type input "1"
drag, startPoint x: 92, startPoint y: 117, endPoint x: 104, endPoint y: 117, distance: 12.2
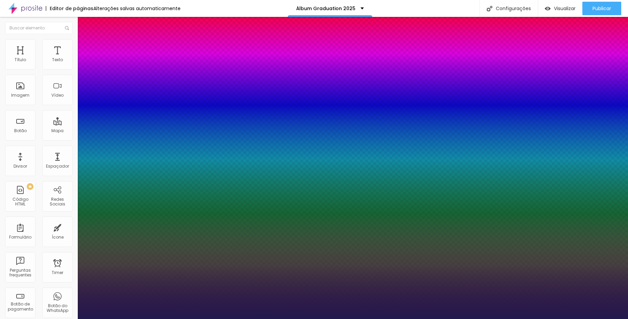
type input "40"
type input "1"
click at [307, 319] on div at bounding box center [314, 319] width 628 height 0
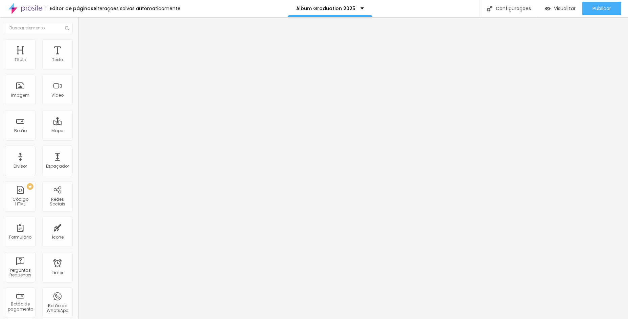
click at [80, 63] on icon "button" at bounding box center [82, 61] width 4 height 4
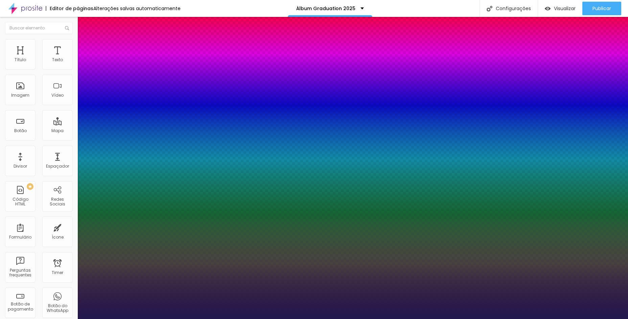
type input "1"
type input "45"
type input "1"
type input "50"
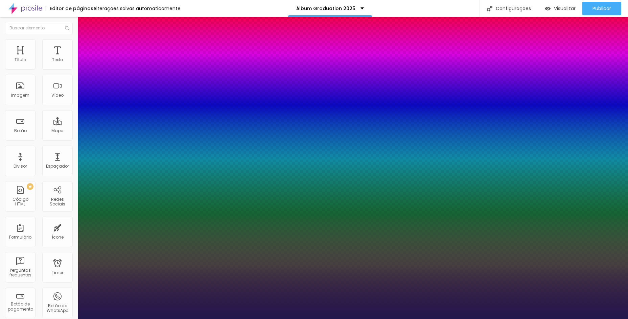
type input "50"
type input "1"
type input "51"
type input "1"
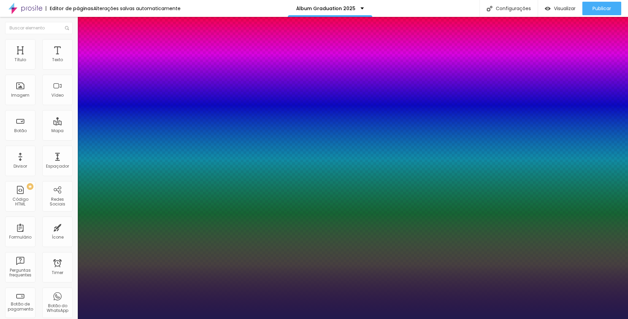
type input "52"
type input "1"
type input "62"
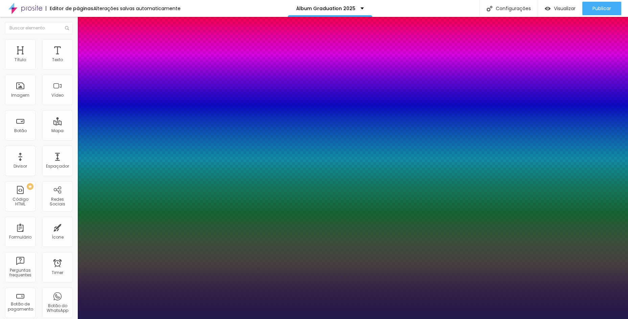
type input "1"
type input "63"
type input "1"
type input "64"
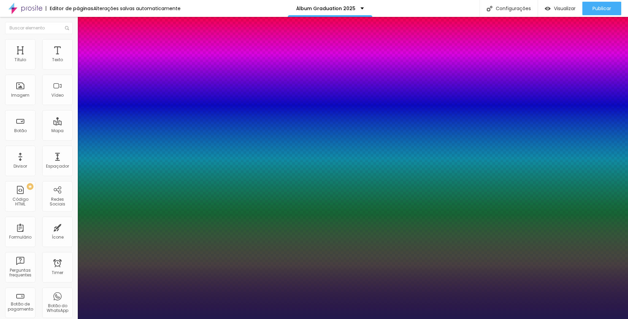
type input "64"
type input "1"
type input "67"
type input "1"
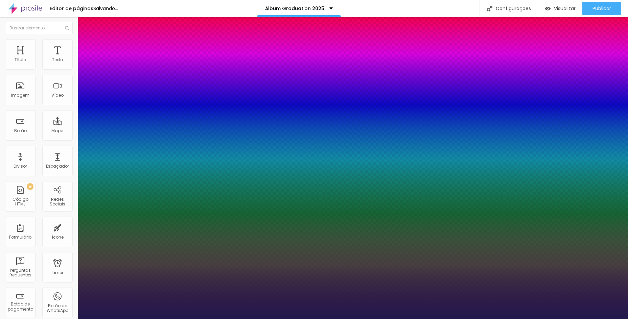
type input "68"
type input "1"
type input "76"
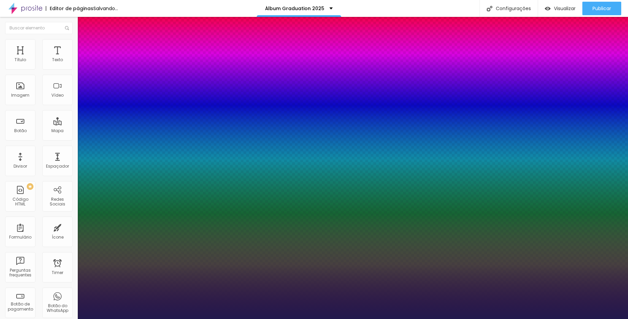
type input "1"
type input "81"
type input "1"
type input "82"
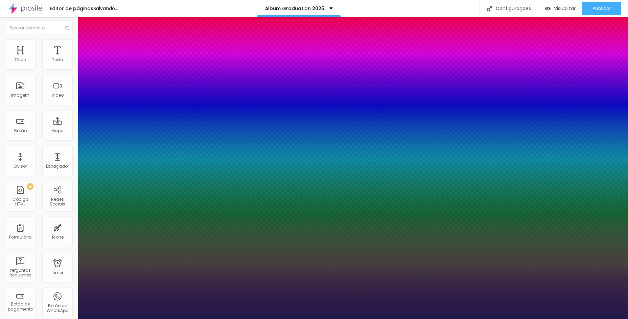
type input "82"
type input "1"
type input "83"
type input "1"
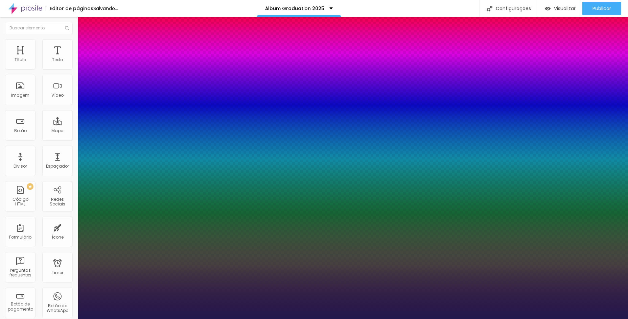
type input "85"
type input "1"
type input "87"
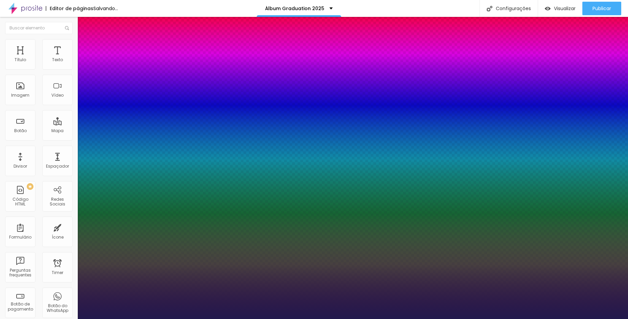
type input "1"
type input "91"
type input "1"
type input "97"
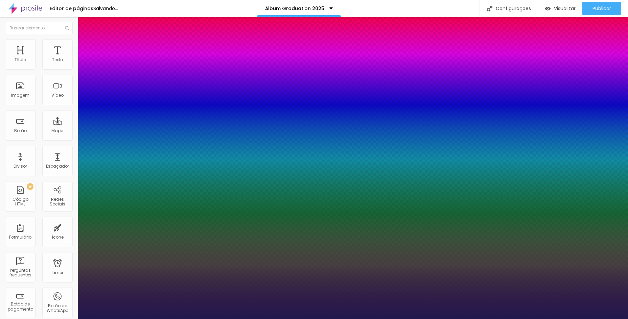
type input "97"
type input "1"
type input "98"
type input "1"
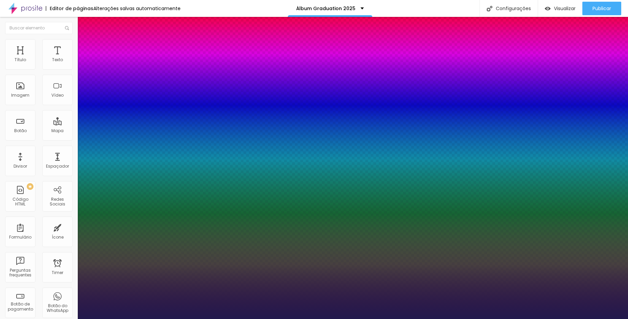
type input "100"
type input "1"
type input "99"
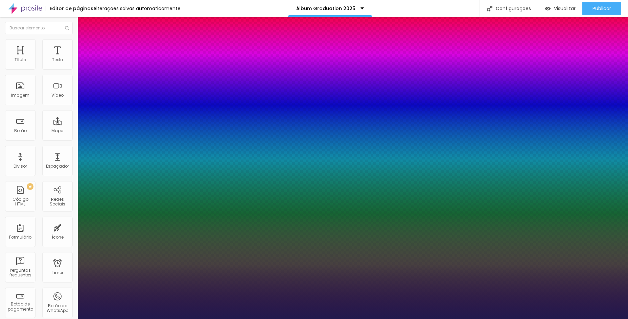
type input "1"
type input "96"
type input "1"
type input "93"
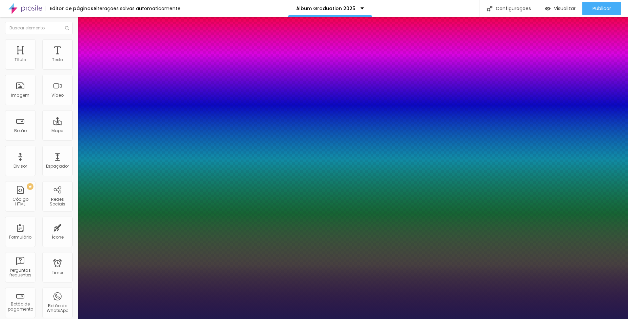
type input "93"
type input "1"
type input "92"
type input "1"
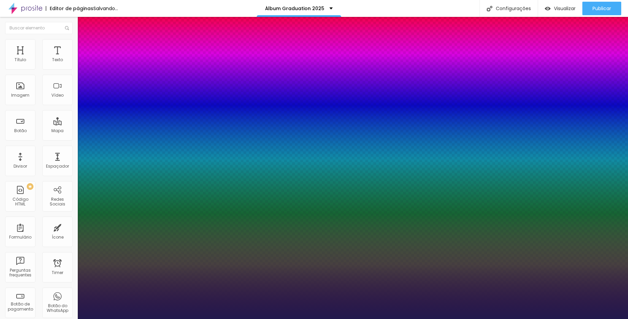
type input "91"
type input "1"
type input "90"
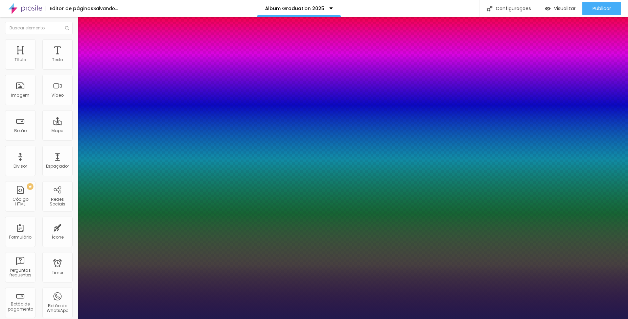
type input "1"
type input "89"
type input "1"
type input "87"
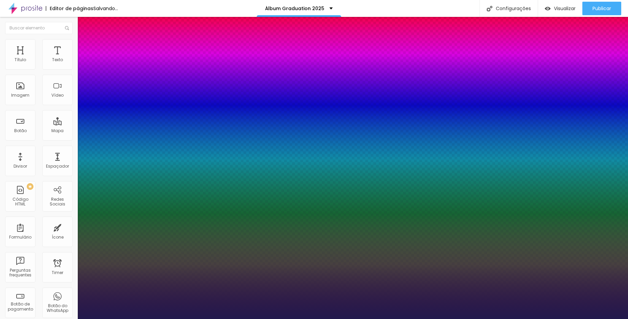
type input "87"
type input "1"
type input "86"
type input "1"
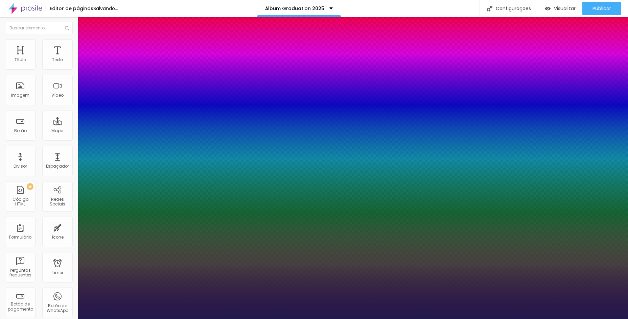
type input "85"
type input "1"
drag, startPoint x: 104, startPoint y: 115, endPoint x: 128, endPoint y: 119, distance: 24.1
type input "85"
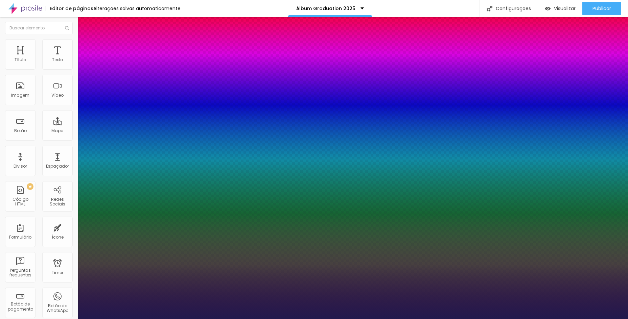
click at [238, 319] on div at bounding box center [314, 319] width 628 height 0
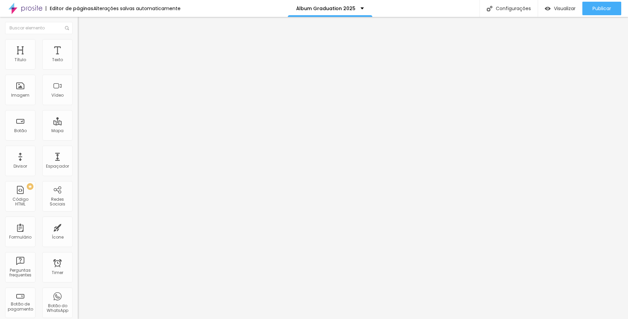
click at [78, 46] on li "Avançado" at bounding box center [117, 49] width 78 height 7
type input "2"
type input "0"
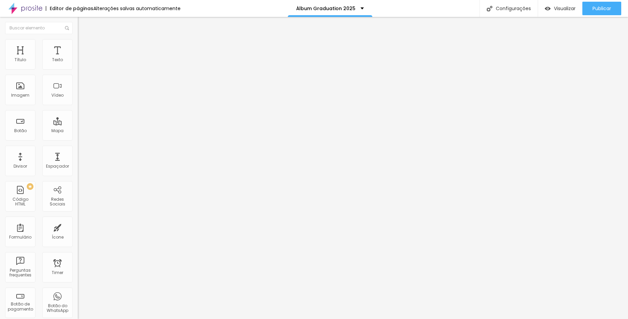
drag, startPoint x: 16, startPoint y: 80, endPoint x: -4, endPoint y: 78, distance: 20.4
type input "0"
click at [78, 227] on input "range" at bounding box center [100, 229] width 44 height 5
click at [84, 48] on span "Avançado" at bounding box center [95, 51] width 22 height 6
type input "15"
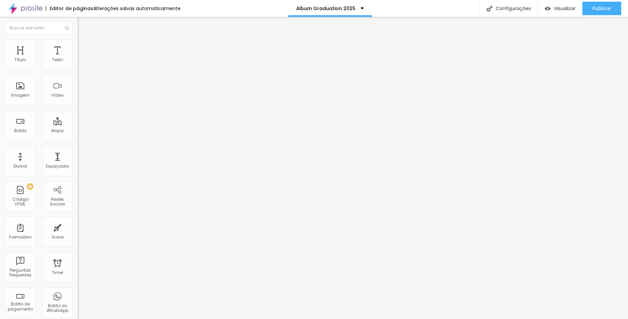
type input "15"
type input "10"
type input "5"
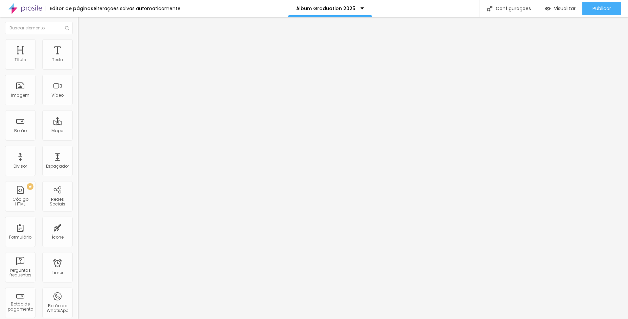
type input "0"
drag, startPoint x: 28, startPoint y: 67, endPoint x: -10, endPoint y: 63, distance: 38.4
type input "0"
click at [78, 131] on input "range" at bounding box center [100, 133] width 44 height 5
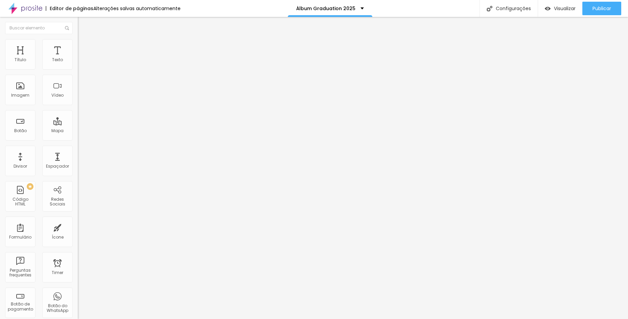
click at [78, 46] on img at bounding box center [81, 49] width 6 height 6
type input "7"
type input "13"
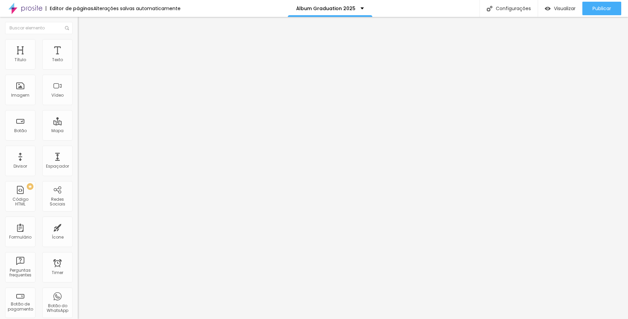
type input "18"
type input "13"
type input "7"
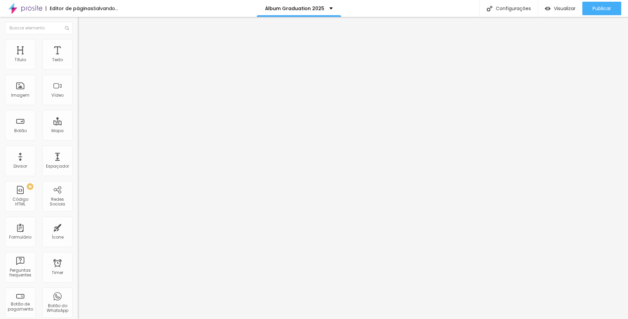
type input "7"
click at [78, 227] on input "range" at bounding box center [100, 229] width 44 height 5
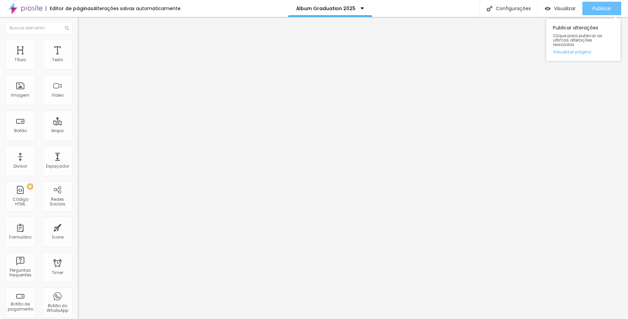
click at [588, 8] on button "Publicar" at bounding box center [601, 9] width 39 height 14
click at [78, 46] on img at bounding box center [81, 49] width 6 height 6
type input "5"
type input "10"
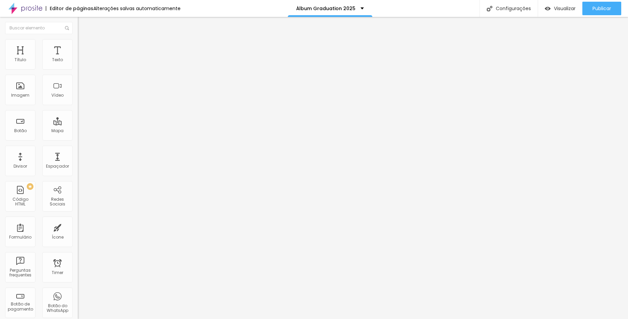
type input "10"
drag, startPoint x: 14, startPoint y: 66, endPoint x: 20, endPoint y: 66, distance: 6.4
type input "10"
click at [78, 131] on input "range" at bounding box center [100, 133] width 44 height 5
click at [81, 62] on icon "button" at bounding box center [82, 61] width 3 height 3
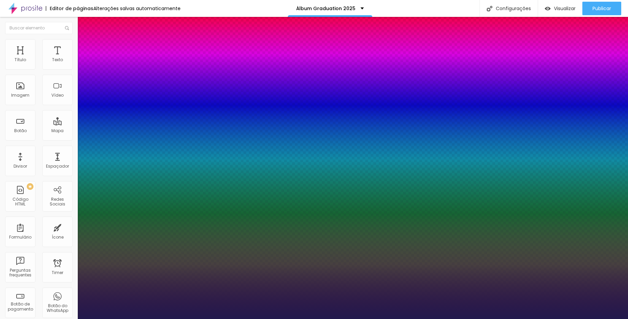
type input "1"
type input "87"
type input "1"
type input "83"
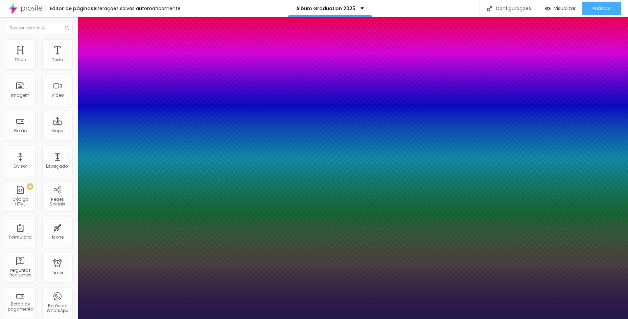
type input "83"
type input "1"
type input "81"
type input "1"
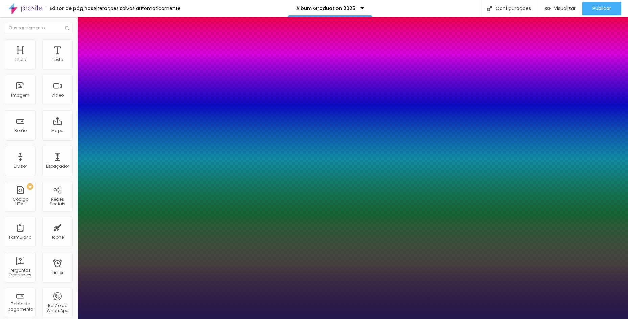
type input "80"
type input "1"
type input "78"
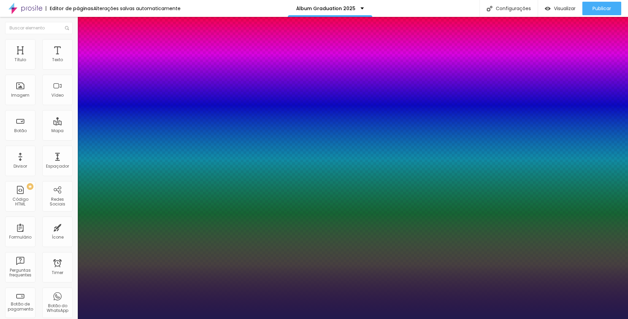
type input "1"
type input "77"
type input "1"
type input "76"
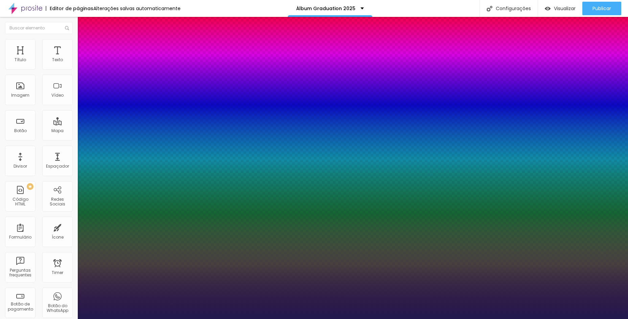
type input "76"
type input "1"
type input "77"
type input "1"
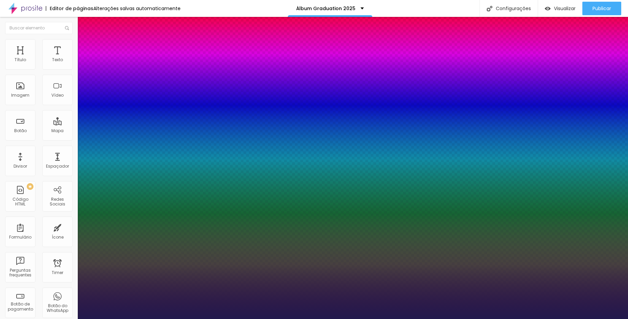
type input "78"
type input "1"
type input "79"
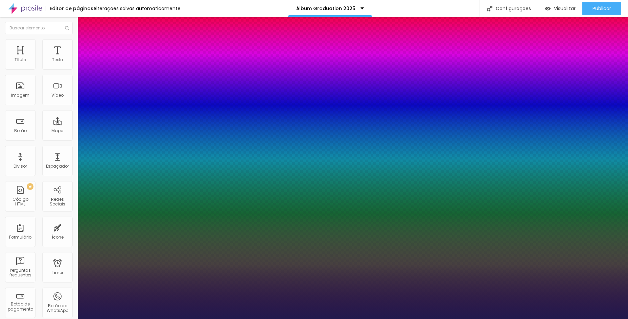
type input "1"
type input "80"
type input "1"
drag, startPoint x: 129, startPoint y: 116, endPoint x: 124, endPoint y: 116, distance: 4.1
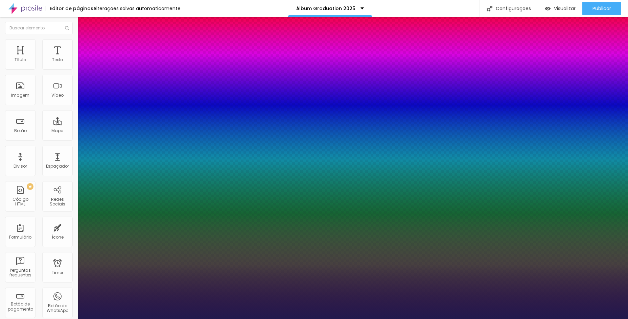
click at [231, 319] on div at bounding box center [314, 319] width 628 height 0
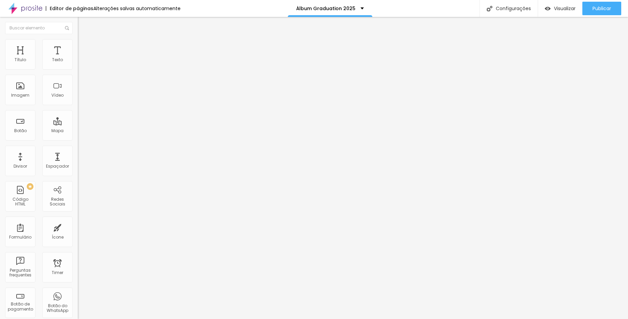
click at [78, 65] on button "button" at bounding box center [82, 61] width 9 height 7
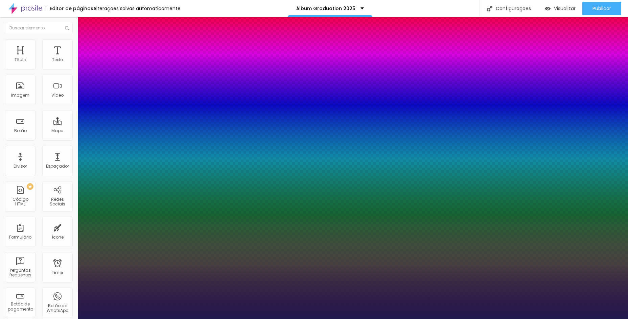
click at [406, 319] on div at bounding box center [314, 319] width 628 height 0
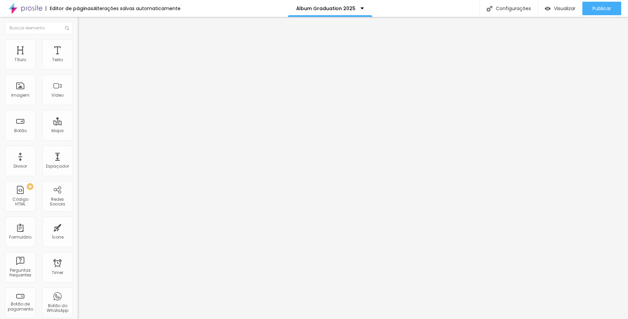
click at [78, 69] on div "Tipografia Voltar ao padrão Sombra DESATIVADO Voltar ao padrão" at bounding box center [117, 67] width 78 height 42
click at [80, 63] on icon "button" at bounding box center [82, 61] width 4 height 4
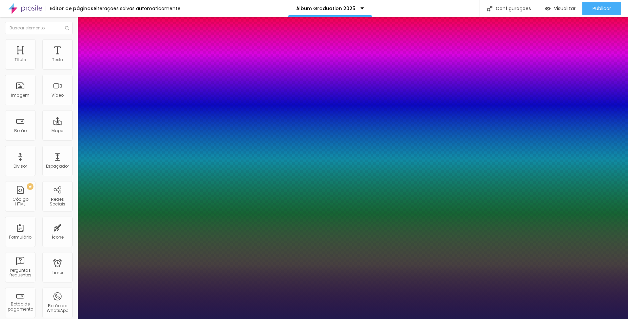
drag, startPoint x: 115, startPoint y: 114, endPoint x: 120, endPoint y: 114, distance: 5.1
click at [615, 319] on div at bounding box center [314, 319] width 628 height 0
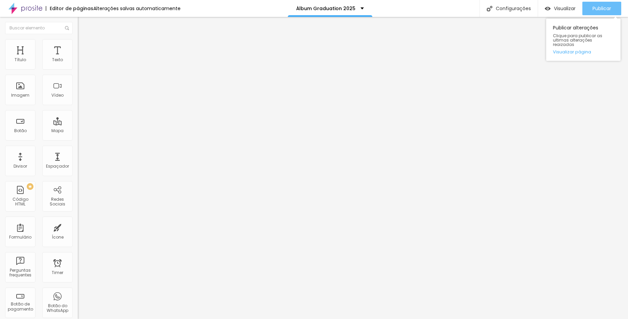
click at [610, 10] on span "Publicar" at bounding box center [602, 8] width 19 height 5
click at [78, 46] on li "Avançado" at bounding box center [117, 49] width 78 height 7
click at [84, 46] on span "Estilo" at bounding box center [89, 44] width 10 height 6
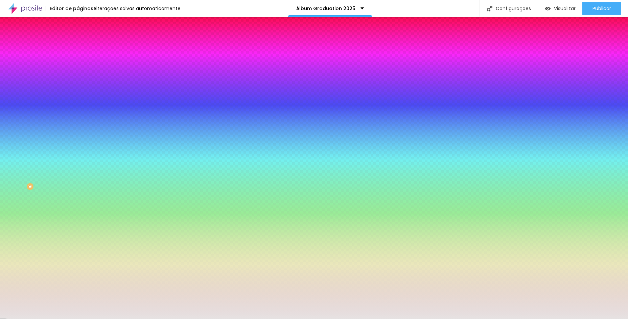
click at [78, 99] on input "#E6E2E2" at bounding box center [118, 95] width 81 height 7
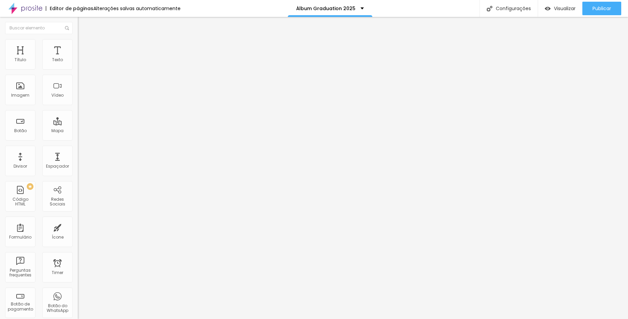
click at [84, 47] on span "Estilo" at bounding box center [89, 44] width 10 height 6
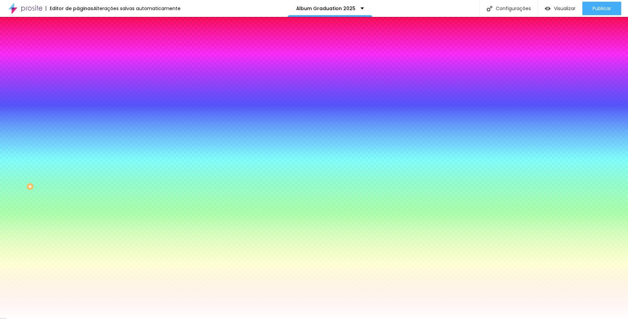
click at [78, 99] on input "#FFFFFF" at bounding box center [118, 95] width 81 height 7
paste input "E6E2E2"
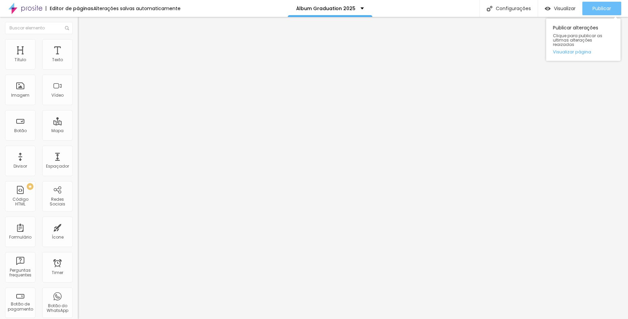
click at [605, 9] on span "Publicar" at bounding box center [602, 8] width 19 height 5
click at [78, 65] on button "button" at bounding box center [82, 61] width 9 height 7
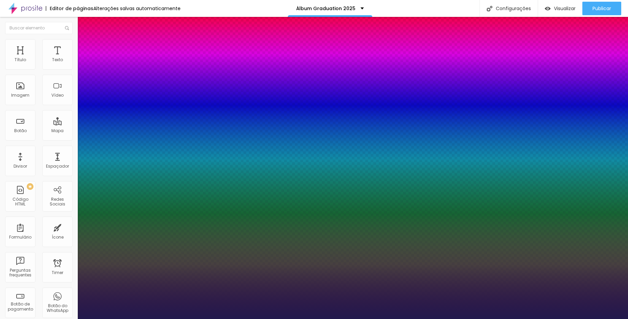
type input "1"
select select "Alice"
type input "1"
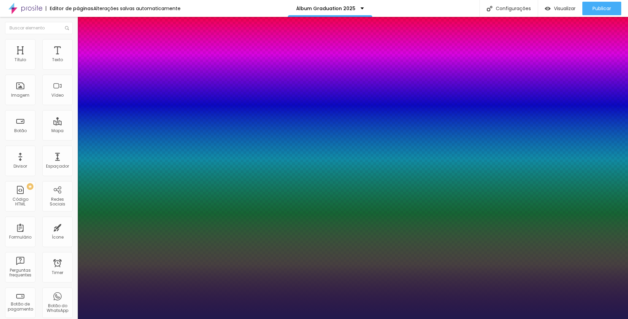
type input "28"
type input "1"
type input "23"
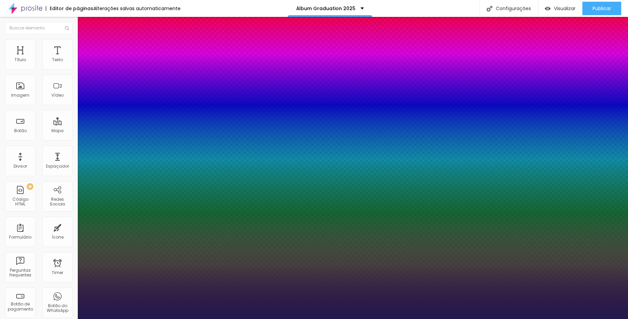
type input "23"
type input "1"
type input "22"
type input "1"
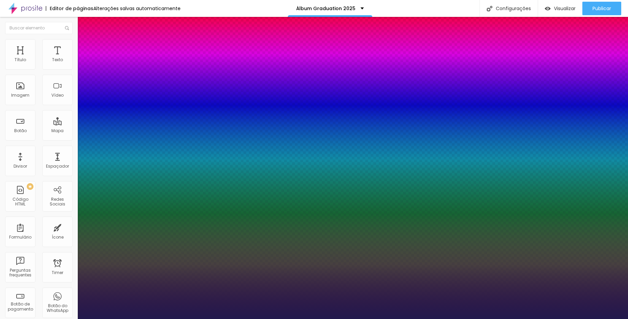
type input "19"
type input "1"
type input "18"
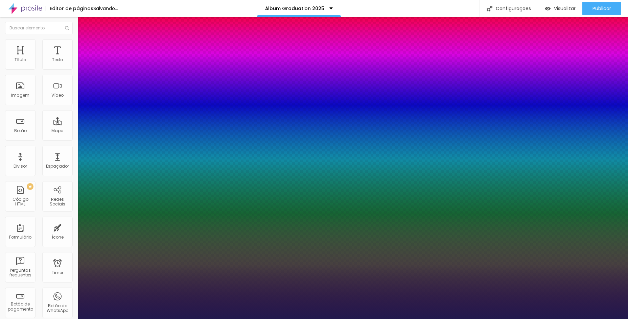
type input "1"
type input "18"
click at [273, 319] on div at bounding box center [314, 319] width 628 height 0
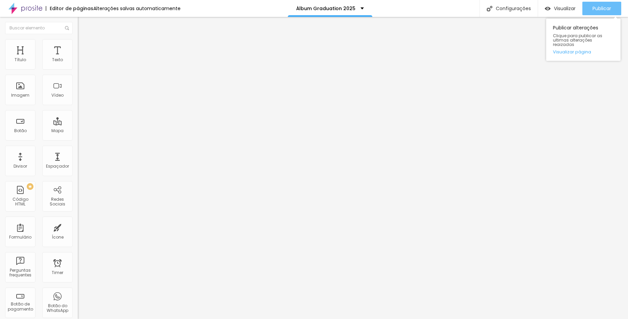
click at [588, 9] on button "Publicar" at bounding box center [601, 9] width 39 height 14
click at [78, 65] on button "button" at bounding box center [82, 61] width 9 height 7
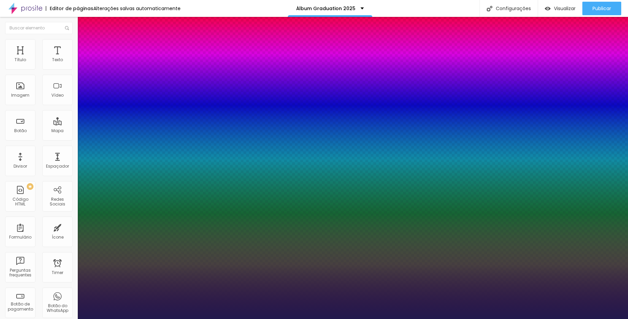
type input "1"
select select "Alice"
type input "1"
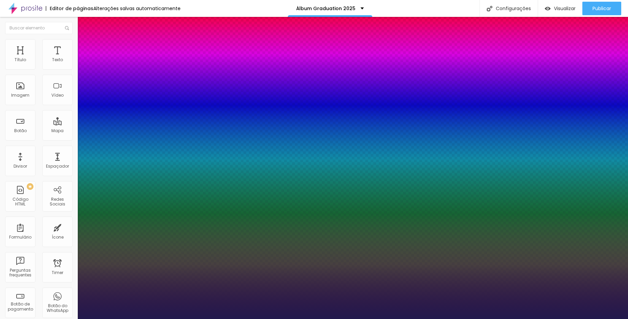
type input "28"
type input "1"
type input "31"
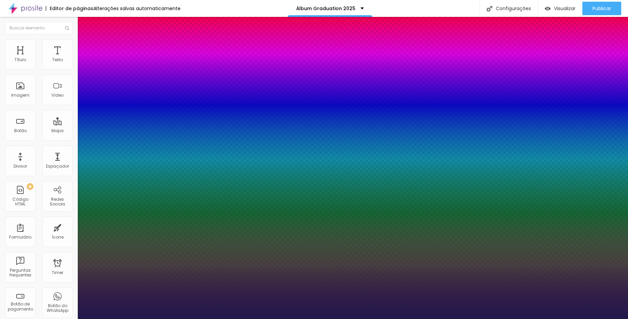
type input "1"
type input "31"
click at [527, 319] on div at bounding box center [314, 319] width 628 height 0
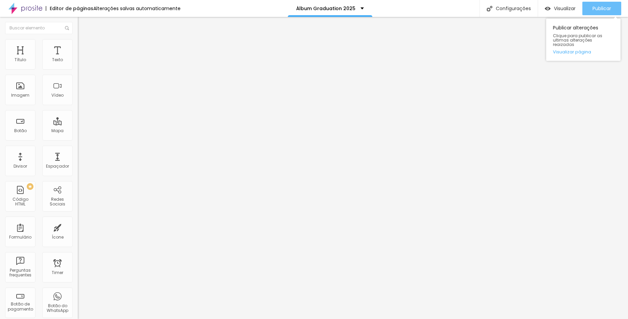
click at [588, 12] on button "Publicar" at bounding box center [601, 9] width 39 height 14
click at [78, 67] on div "ÁLBUM FORMATURA G" at bounding box center [117, 60] width 78 height 11
click at [78, 70] on img at bounding box center [80, 69] width 4 height 4
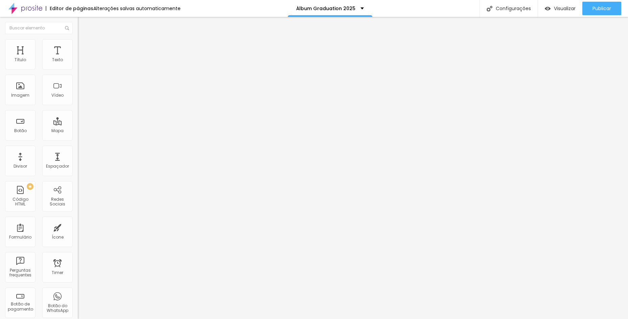
type textarea "ATENÇÃO: Após a compra, entrar em contato através do botão de whatsapp para pró…"
click at [78, 71] on img at bounding box center [80, 69] width 4 height 4
type textarea "ATENÇÃO: Após a compra, entrar em contato através do botão de whatsapp para pró…"
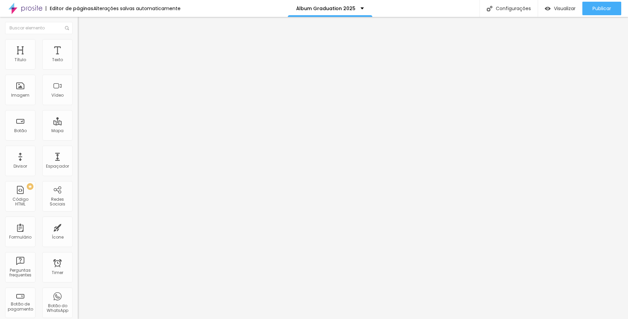
click at [610, 5] on div "Publicar" at bounding box center [602, 9] width 19 height 14
click at [78, 70] on span at bounding box center [80, 70] width 4 height 6
drag, startPoint x: 324, startPoint y: 127, endPoint x: 278, endPoint y: 117, distance: 47.0
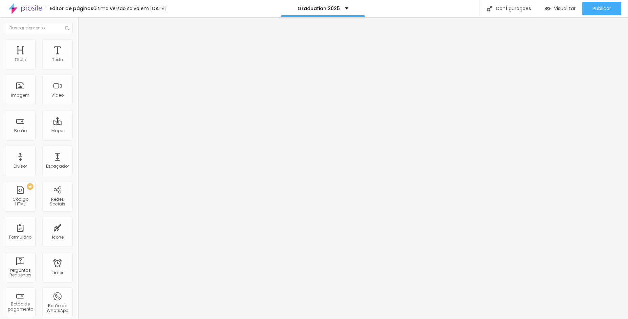
type textarea "ATENÇÃO: Após a compra, favor entrar em contato via whatsapp para confirmação d…"
